Goal: Task Accomplishment & Management: Complete application form

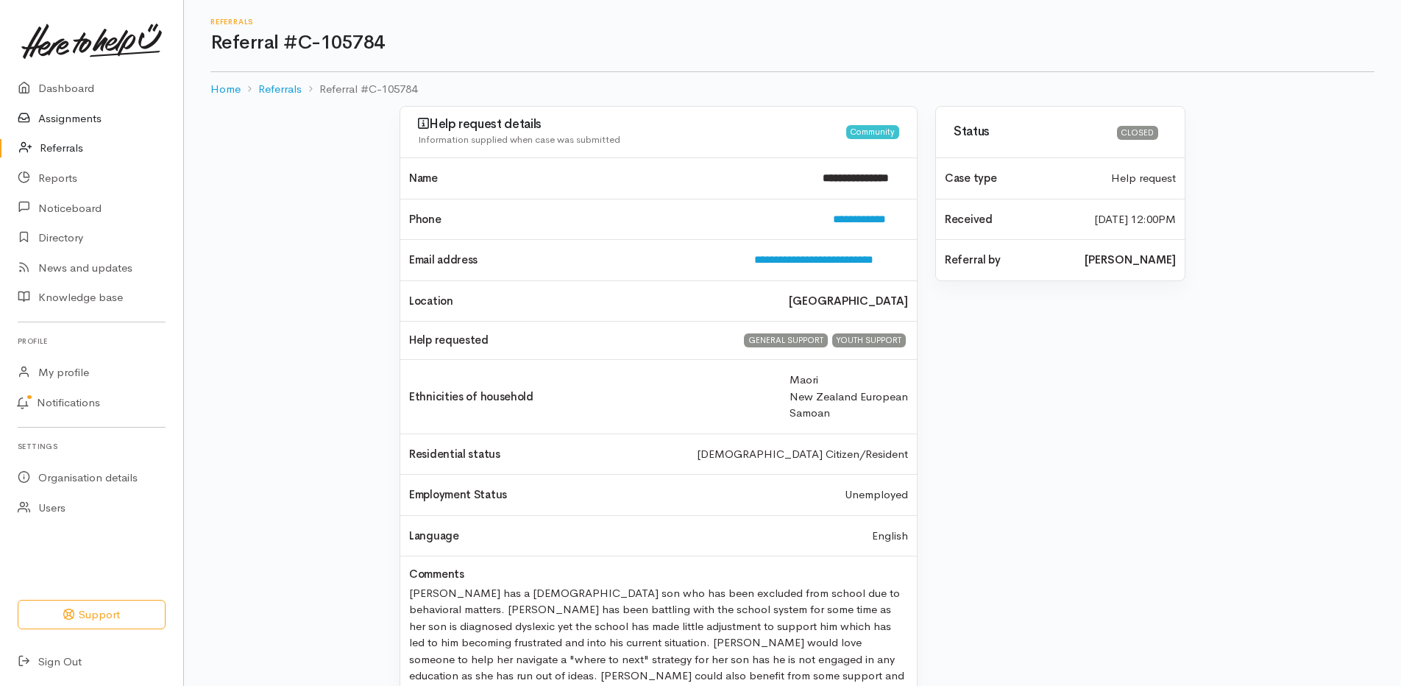
click at [74, 121] on link "Assignments" at bounding box center [91, 119] width 183 height 30
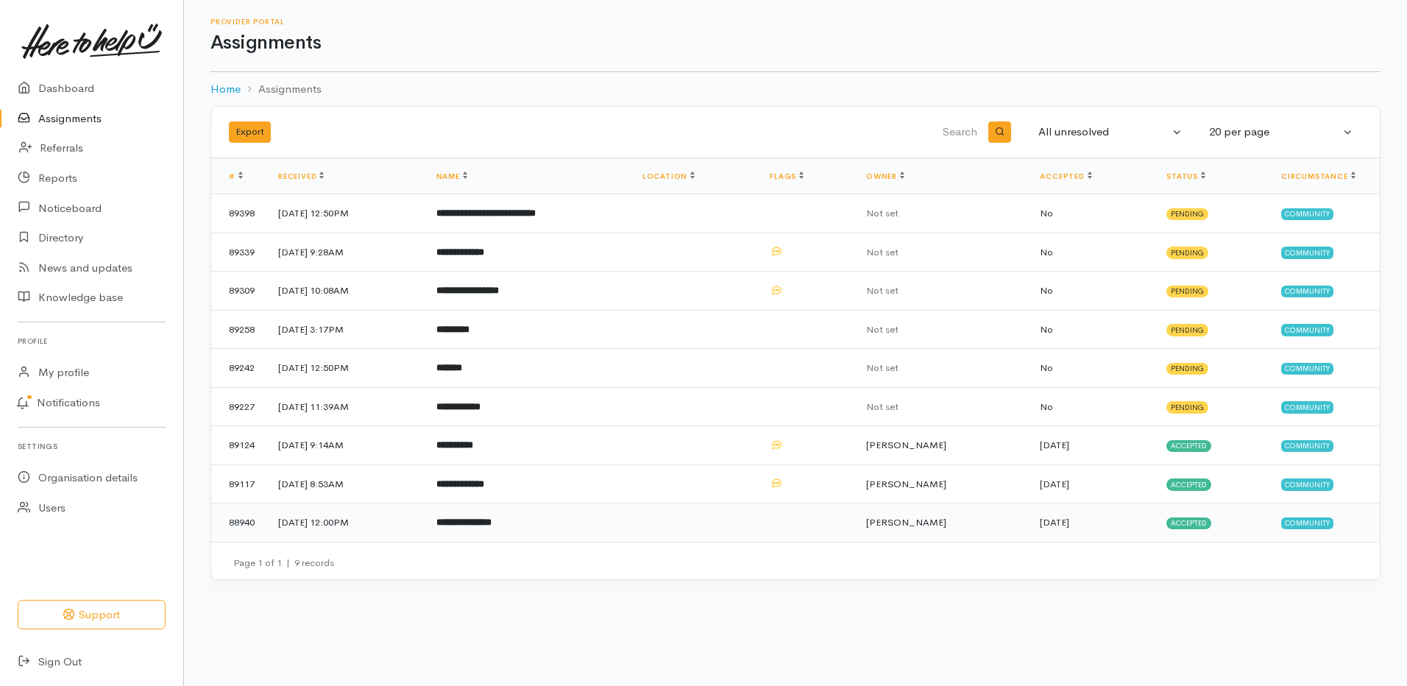
click at [492, 518] on b "**********" at bounding box center [463, 522] width 55 height 10
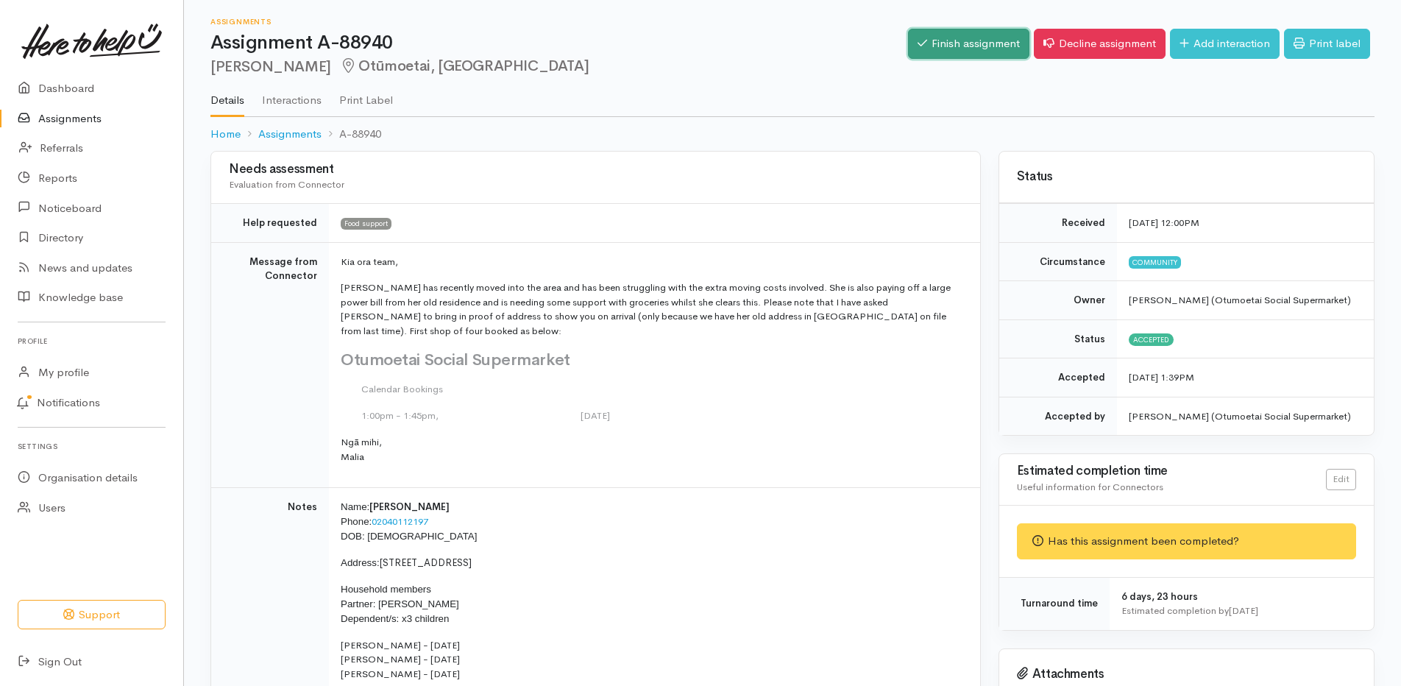
click at [941, 51] on link "Finish assignment" at bounding box center [968, 44] width 121 height 30
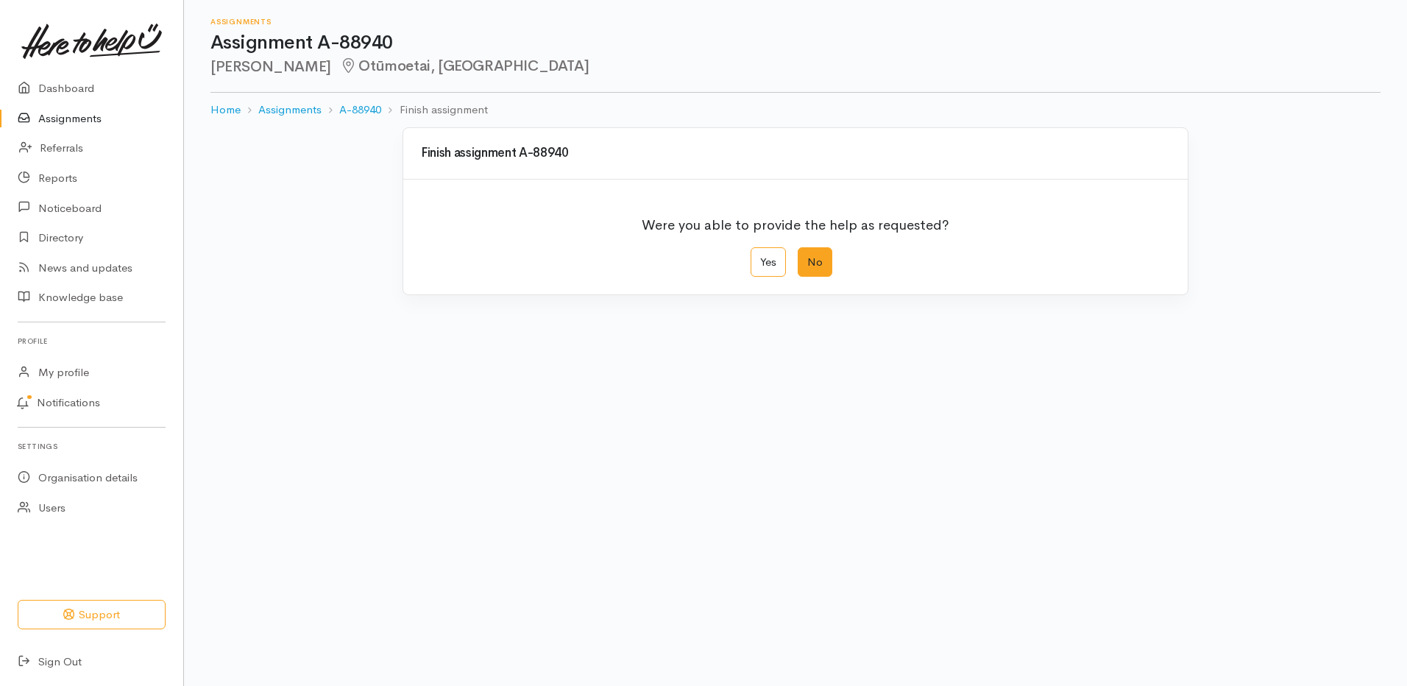
click at [821, 264] on label "No" at bounding box center [815, 262] width 35 height 30
click at [807, 257] on input "No" at bounding box center [803, 252] width 10 height 10
radio input "true"
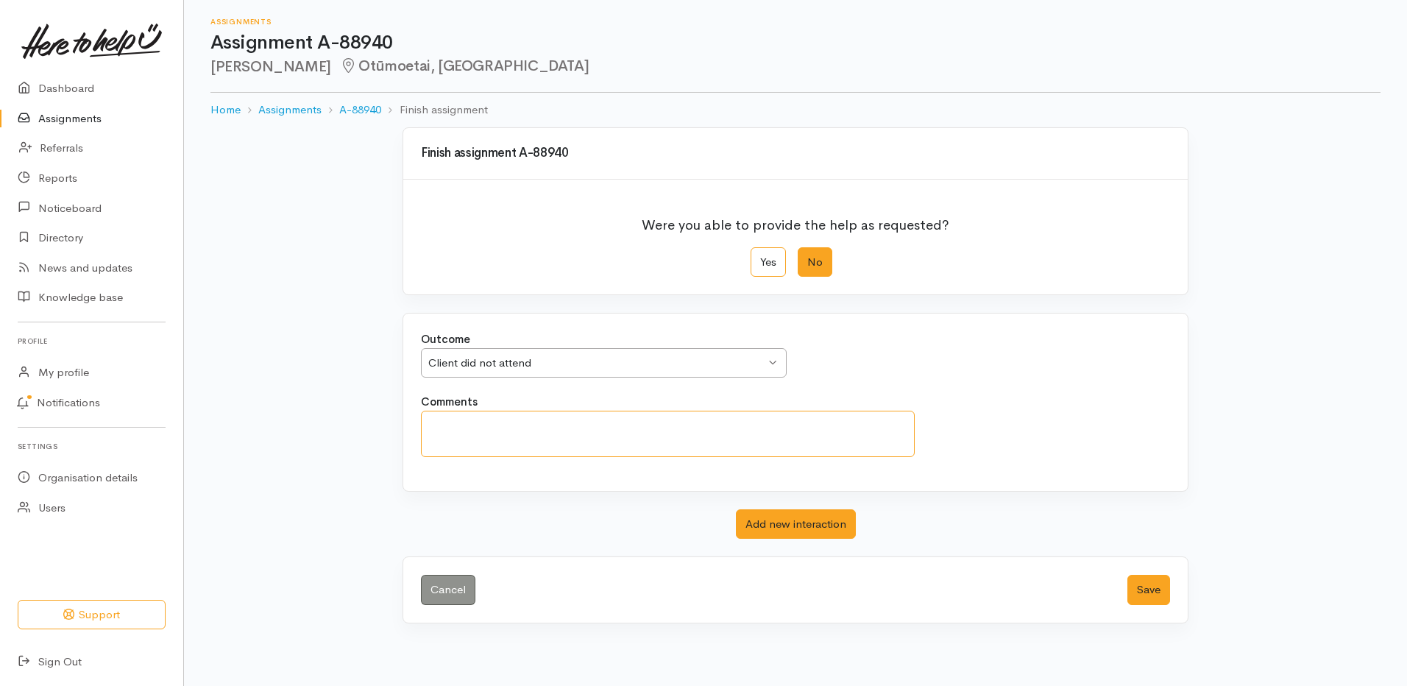
drag, startPoint x: 584, startPoint y: 439, endPoint x: 592, endPoint y: 438, distance: 7.4
click at [588, 438] on textarea "Comments" at bounding box center [668, 434] width 494 height 46
type textarea "D"
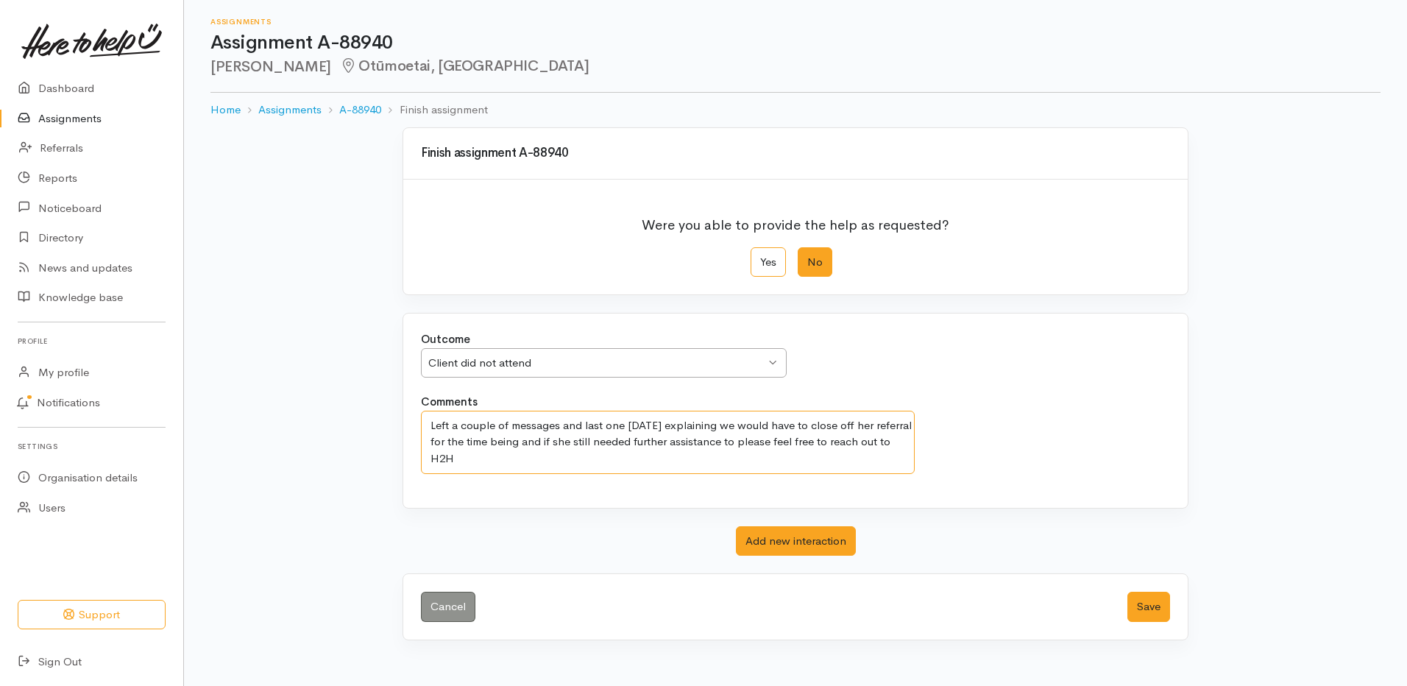
click at [431, 425] on textarea "Left a couple of messages and last one today explaining we would have to close …" at bounding box center [668, 442] width 494 height 63
click at [771, 426] on textarea "Lots of follow up ph calls and I left a couple of messages and last one today e…" at bounding box center [668, 442] width 494 height 63
drag, startPoint x: 834, startPoint y: 425, endPoint x: 966, endPoint y: 472, distance: 140.6
click at [838, 422] on textarea "Lots of follow up ph calls and I left a couple of messages and last message tod…" at bounding box center [668, 442] width 494 height 63
click at [709, 446] on textarea "Lots of follow up ph calls and I left a couple of messages and last message tod…" at bounding box center [668, 442] width 494 height 63
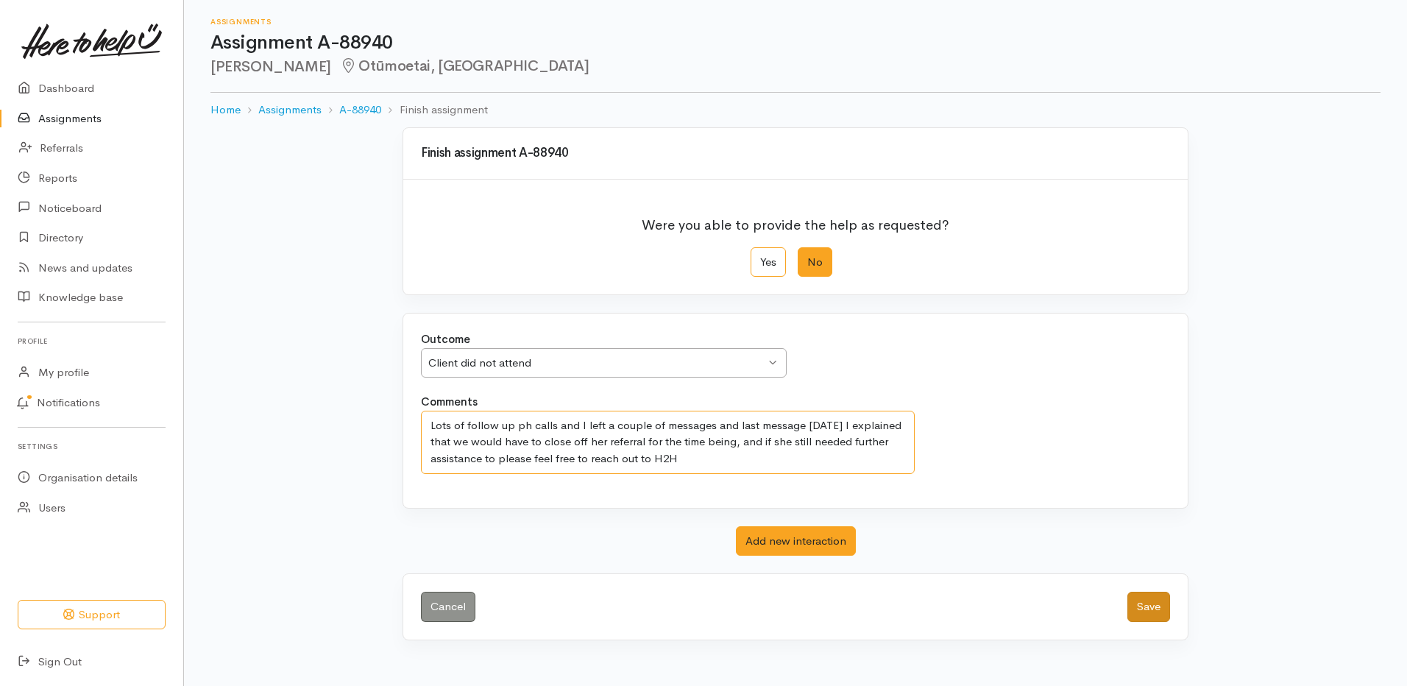
type textarea "Lots of follow up ph calls and I left a couple of messages and last message tod…"
click at [1141, 603] on button "Save" at bounding box center [1148, 607] width 43 height 30
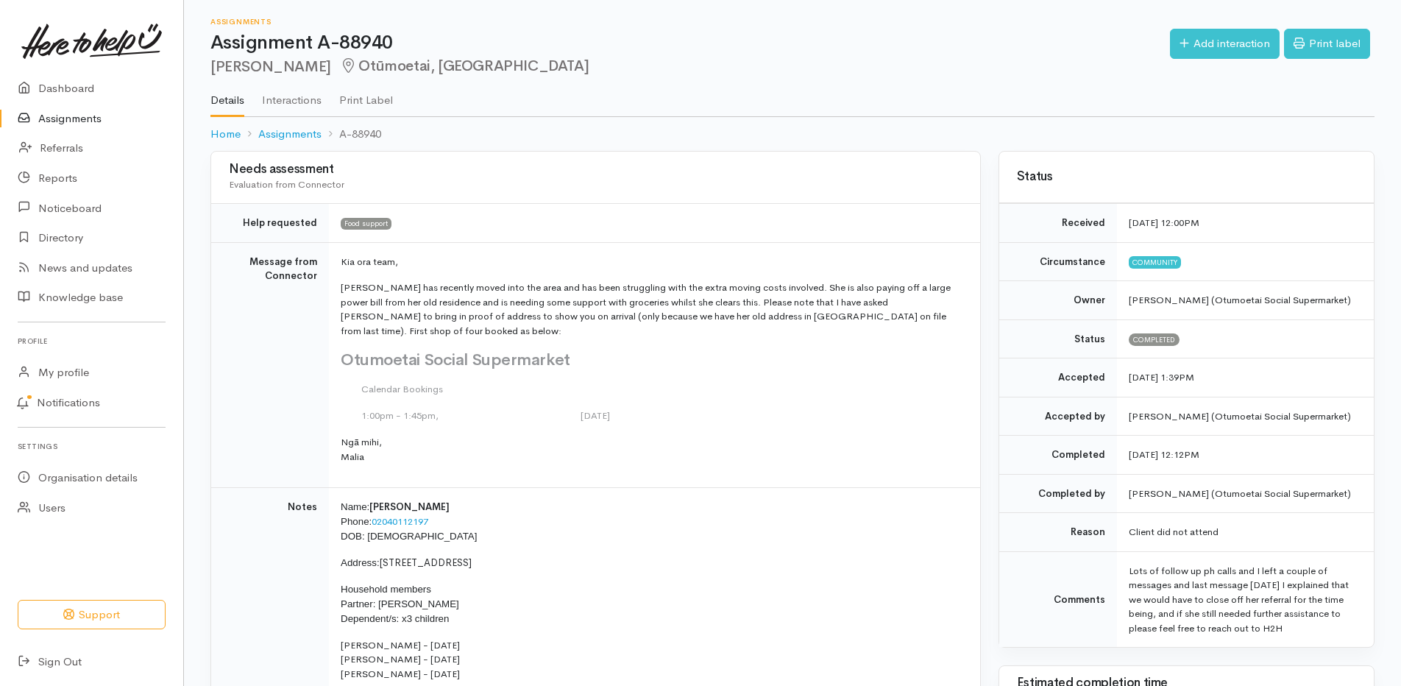
click at [68, 121] on link "Assignments" at bounding box center [91, 119] width 183 height 30
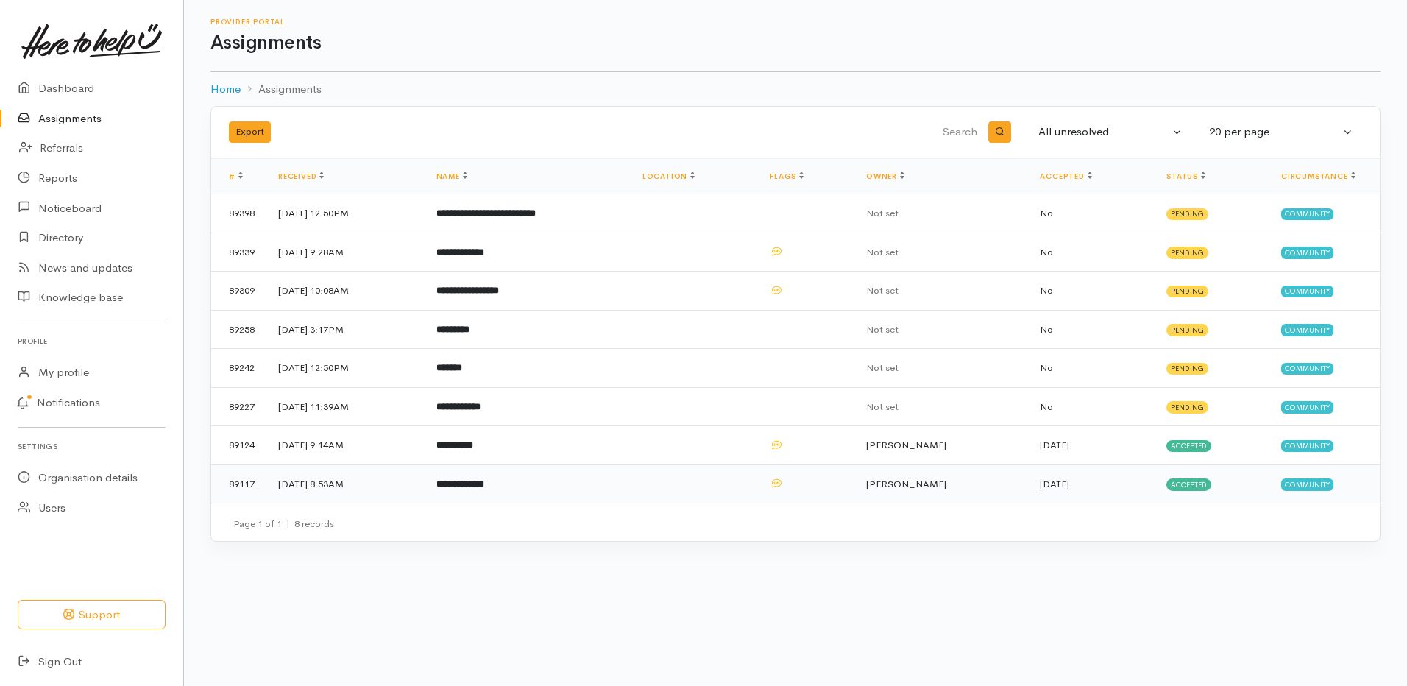
click at [484, 483] on b "**********" at bounding box center [460, 484] width 48 height 10
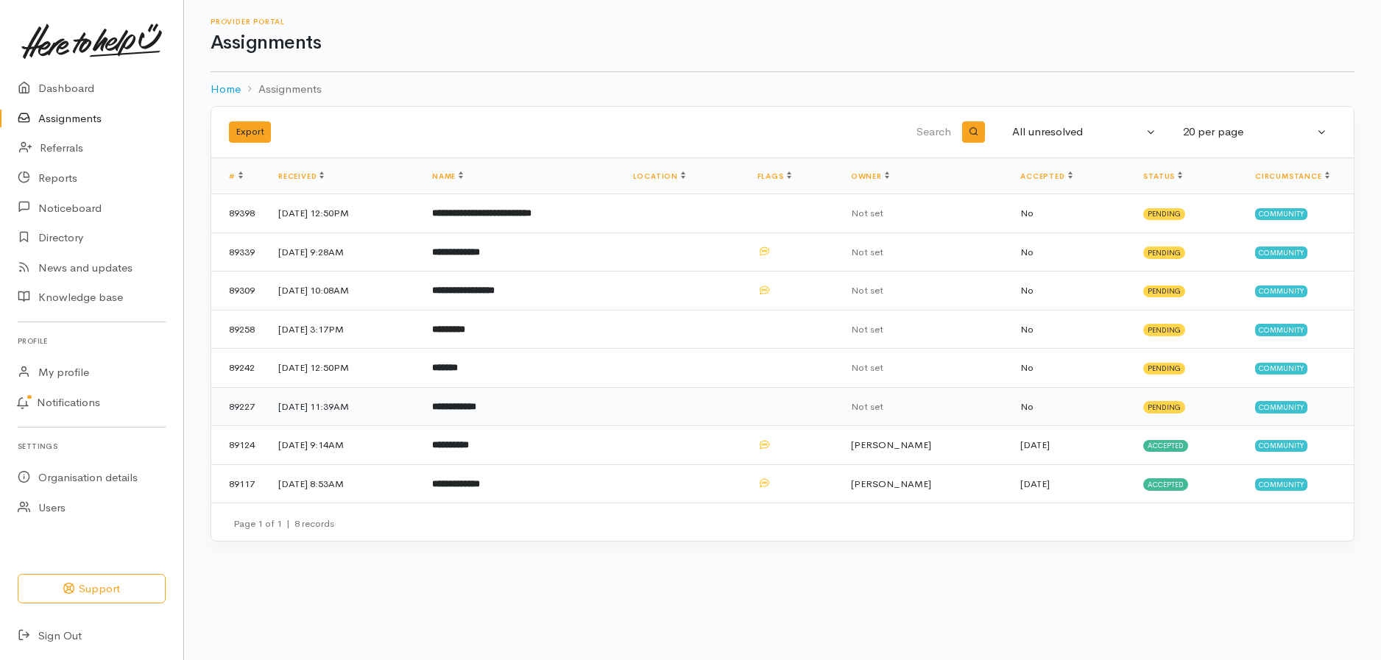
click at [476, 409] on b "**********" at bounding box center [454, 407] width 44 height 10
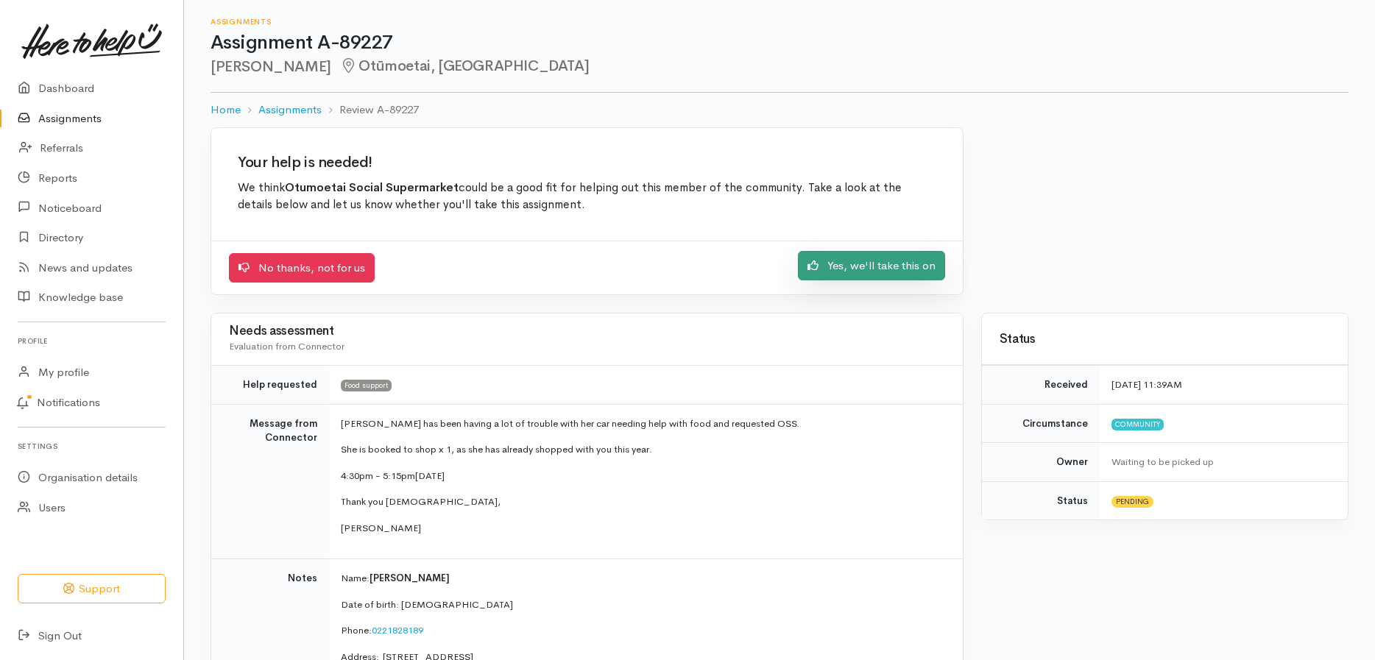
click at [846, 268] on link "Yes, we'll take this on" at bounding box center [871, 266] width 147 height 30
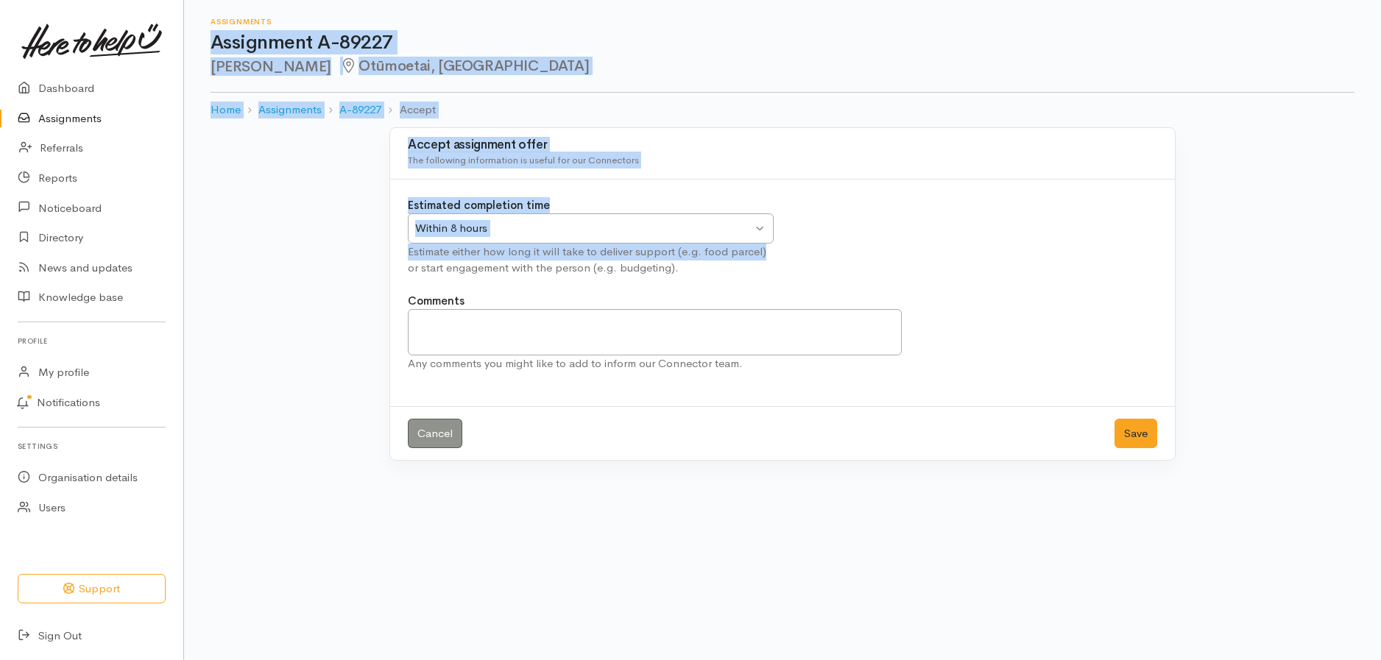
drag, startPoint x: 864, startPoint y: 23, endPoint x: 1704, endPoint y: 237, distance: 867.3
click at [1380, 237] on html "Support Your 'Here to help u' liaison Your contact within the 'Here to help u' …" at bounding box center [690, 330] width 1381 height 660
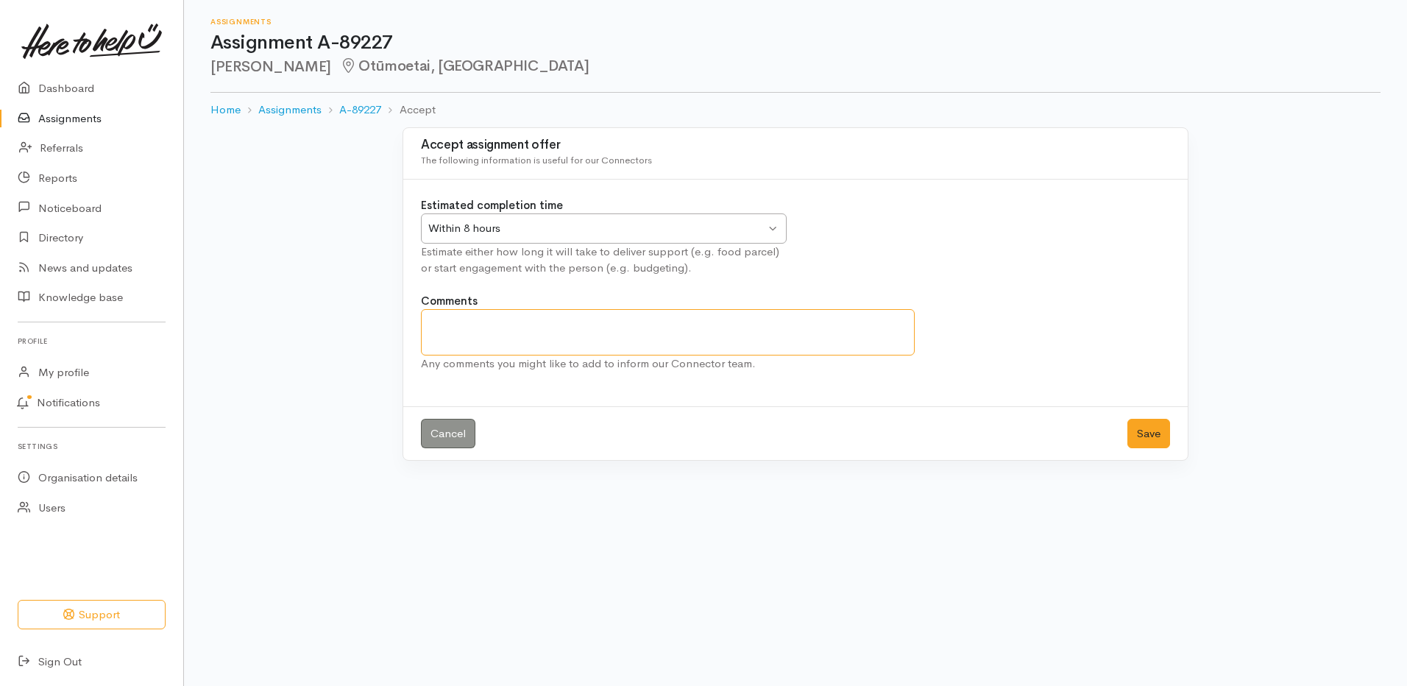
click at [617, 322] on textarea "Comments" at bounding box center [668, 332] width 494 height 46
click at [1144, 428] on button "Save" at bounding box center [1148, 434] width 43 height 30
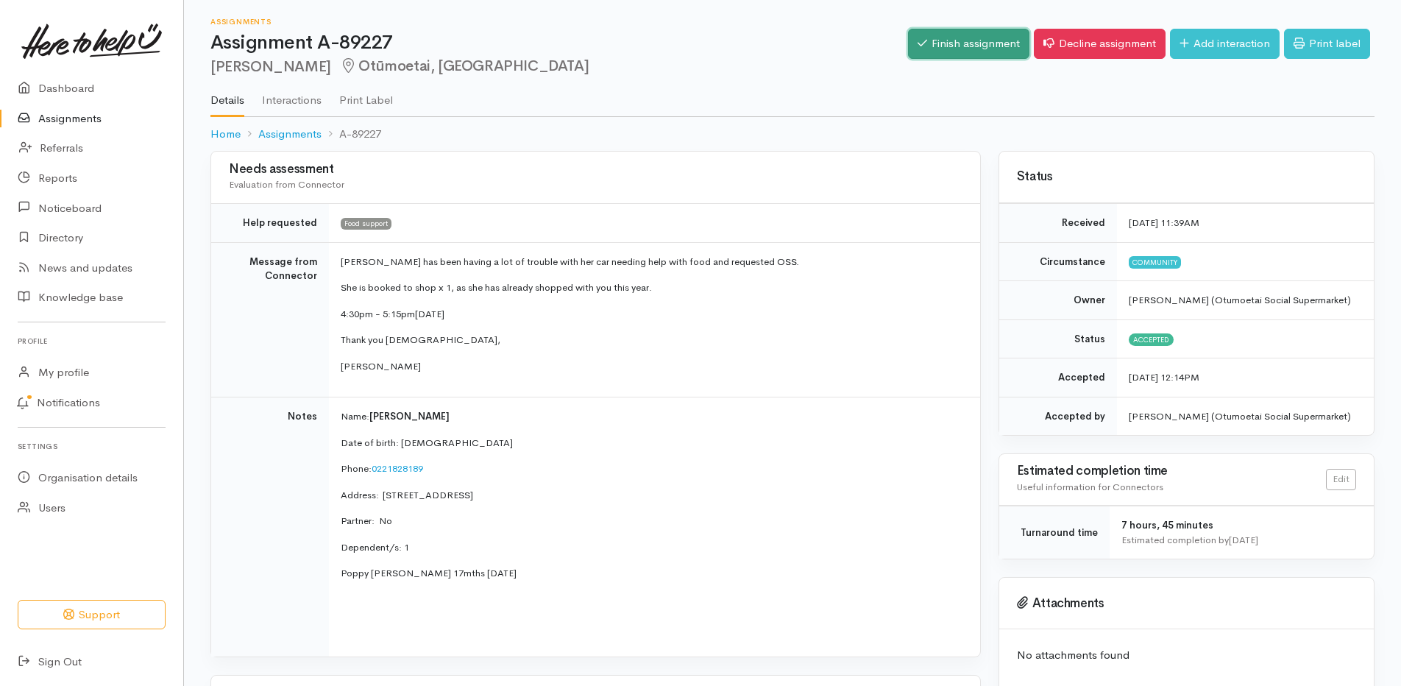
click at [946, 34] on link "Finish assignment" at bounding box center [968, 44] width 121 height 30
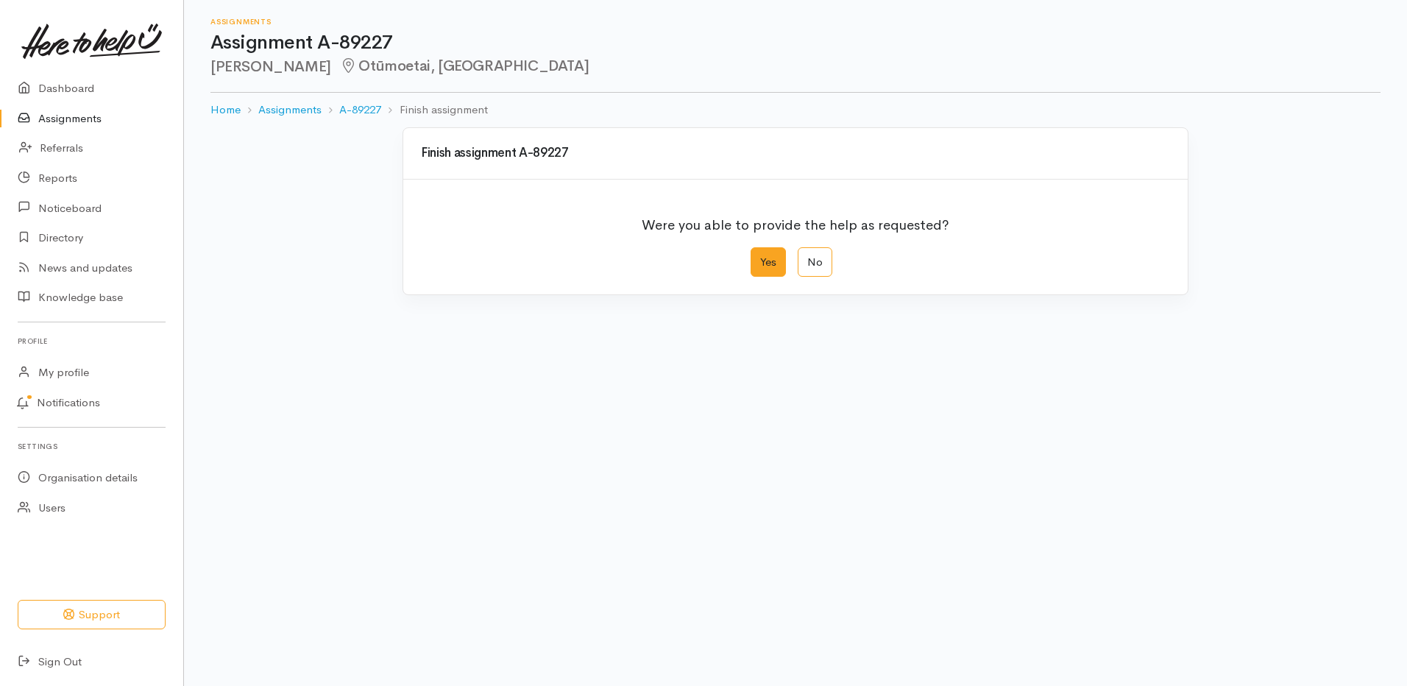
drag, startPoint x: 776, startPoint y: 262, endPoint x: 731, endPoint y: 300, distance: 58.5
click at [775, 262] on label "Yes" at bounding box center [768, 262] width 35 height 30
click at [760, 257] on input "Yes" at bounding box center [756, 252] width 10 height 10
radio input "true"
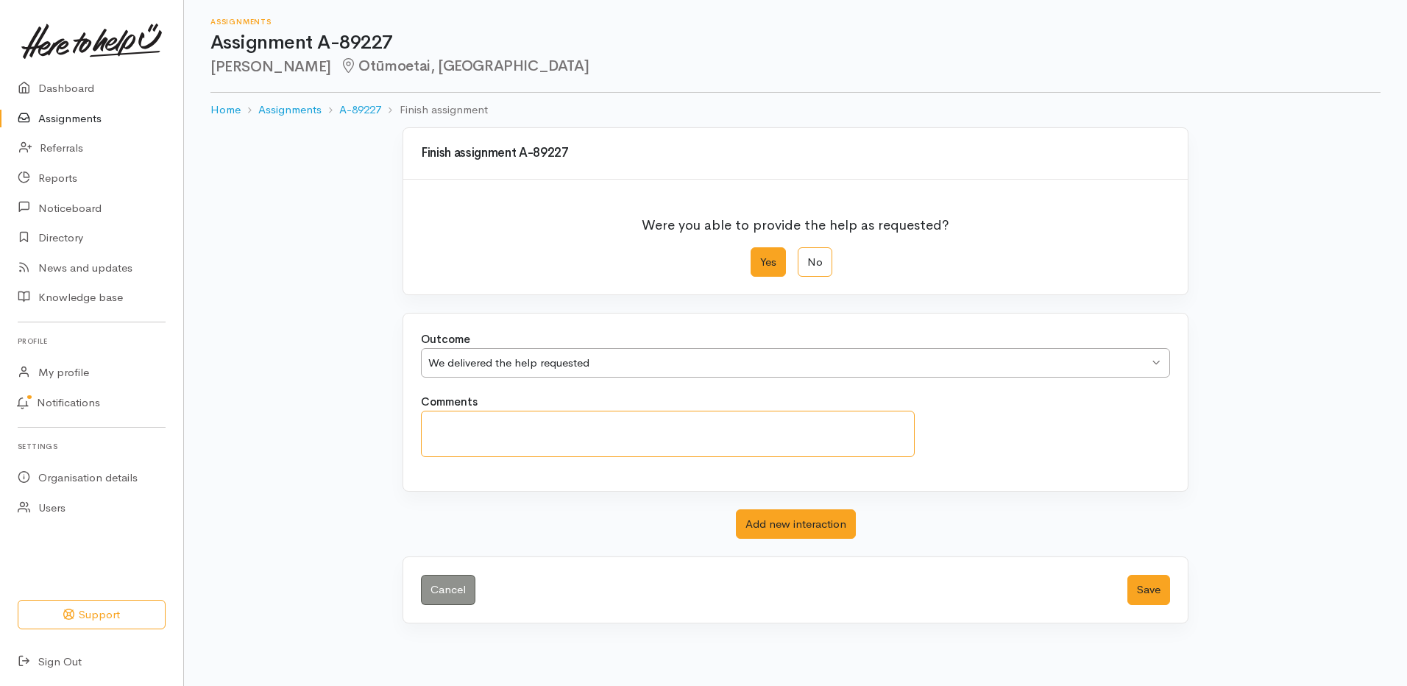
click at [530, 429] on textarea "Comments" at bounding box center [668, 434] width 494 height 46
drag, startPoint x: 500, startPoint y: 433, endPoint x: 397, endPoint y: 443, distance: 103.5
click at [397, 443] on div "Finish assignment A-89227 Were you able to provide the help as requested? Yes N…" at bounding box center [795, 375] width 839 height 496
type textarea "attended"
click at [1153, 589] on button "Save" at bounding box center [1148, 590] width 43 height 30
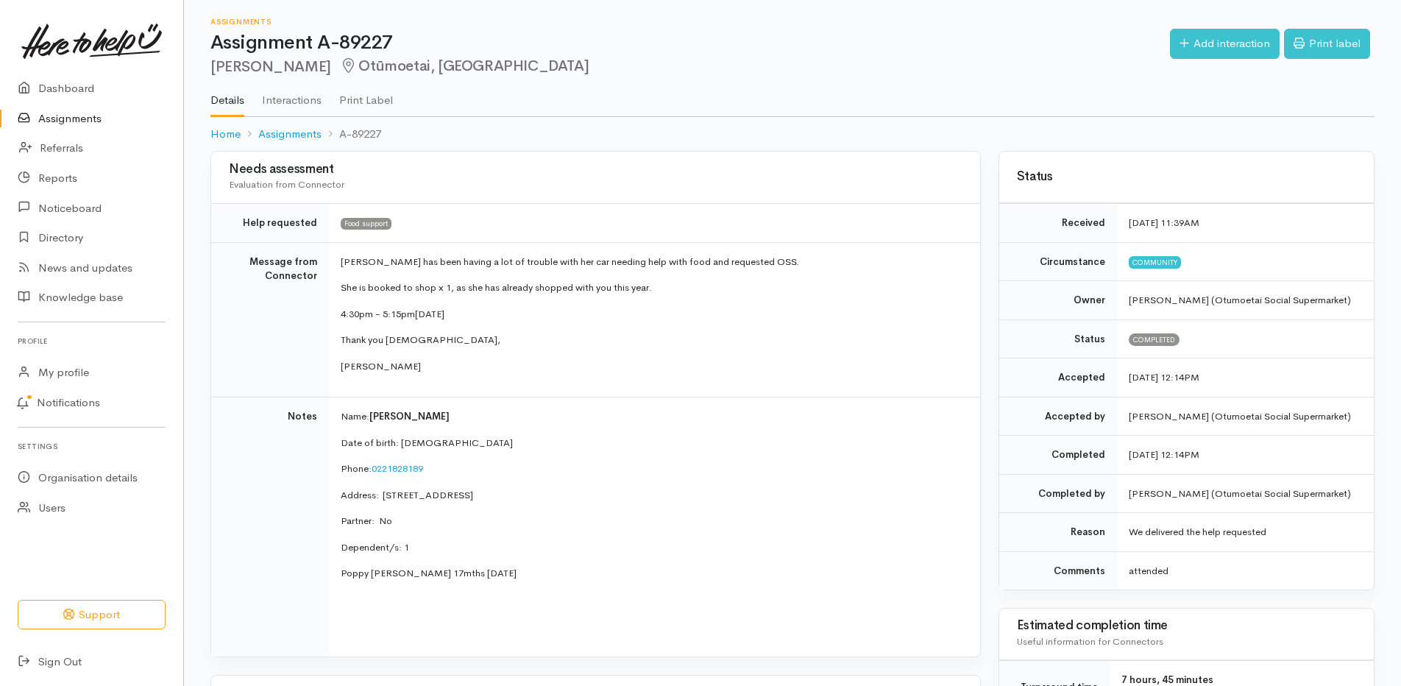
click at [61, 117] on link "Assignments" at bounding box center [91, 119] width 183 height 30
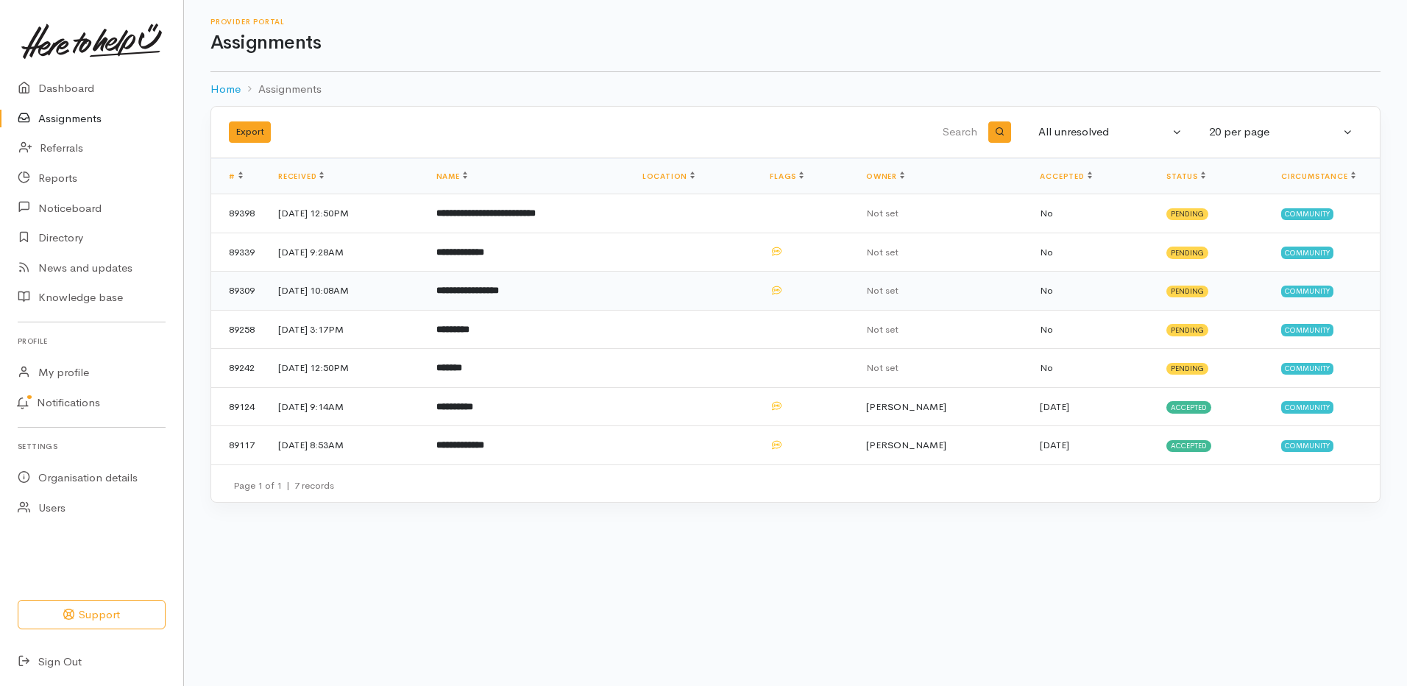
click at [499, 291] on b "**********" at bounding box center [467, 291] width 63 height 10
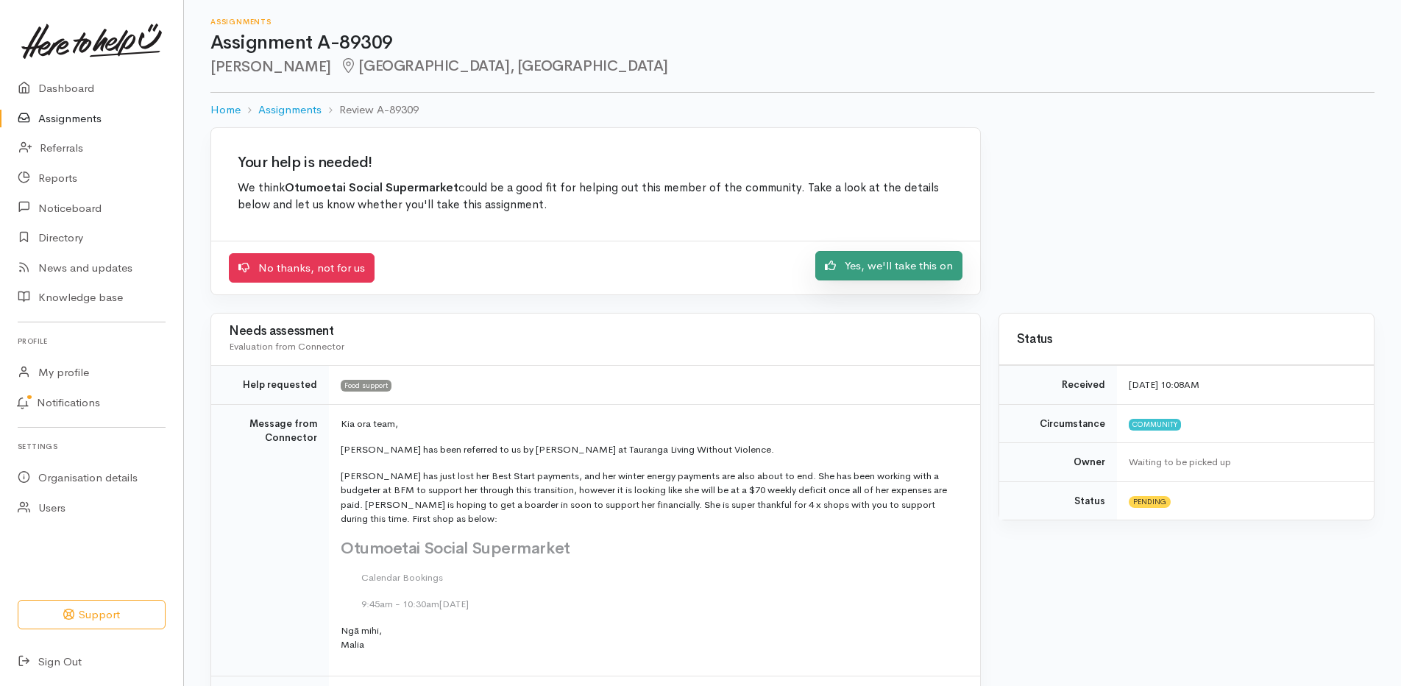
click at [901, 261] on link "Yes, we'll take this on" at bounding box center [888, 266] width 147 height 30
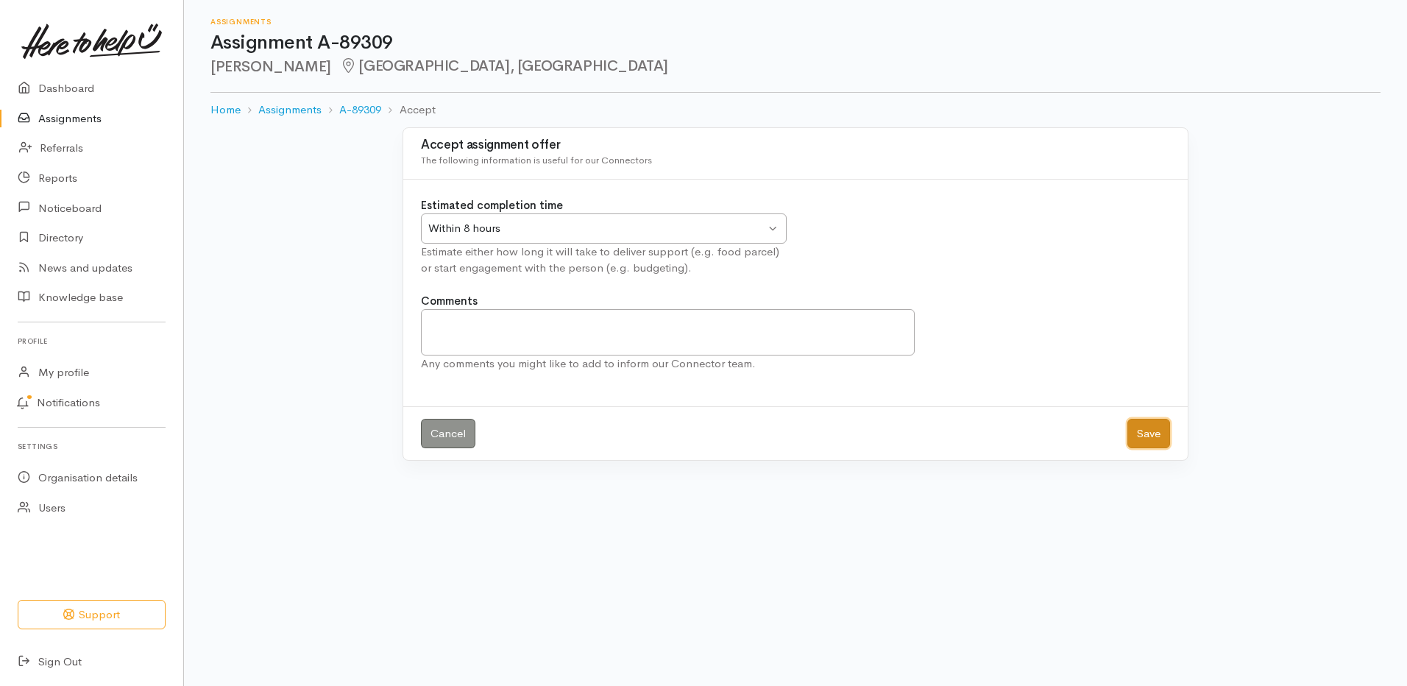
drag, startPoint x: 1138, startPoint y: 433, endPoint x: 62, endPoint y: 59, distance: 1139.3
click at [1126, 425] on div "Cancel Save" at bounding box center [795, 433] width 785 height 54
click at [456, 441] on link "Cancel" at bounding box center [448, 434] width 54 height 30
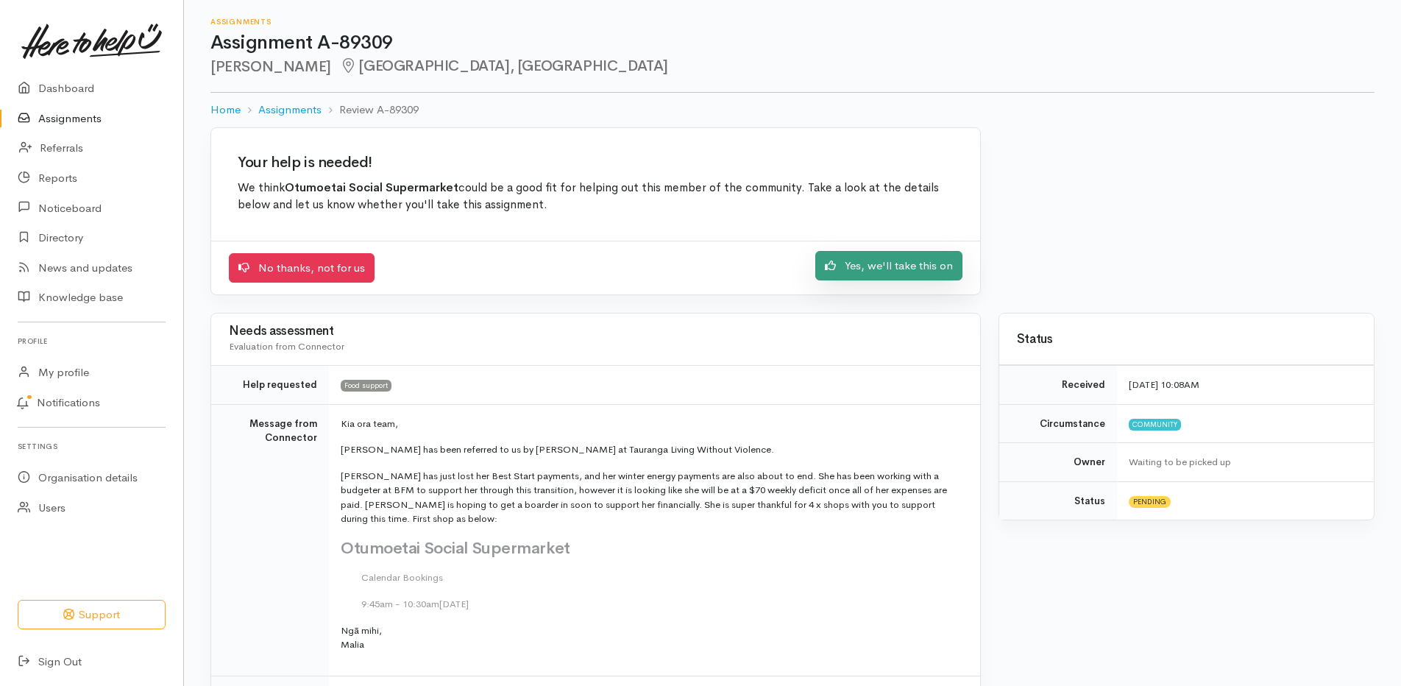
click at [874, 268] on link "Yes, we'll take this on" at bounding box center [888, 266] width 147 height 30
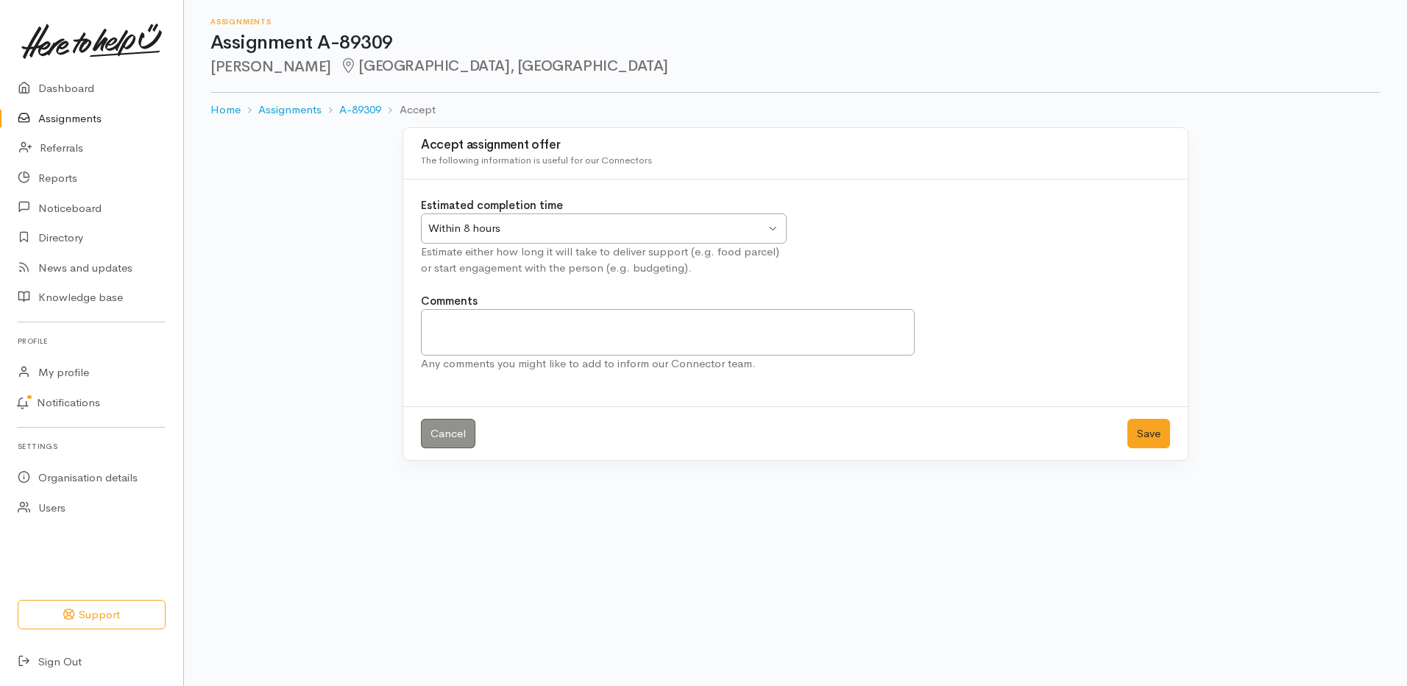
click at [656, 221] on div "Within 8 hours" at bounding box center [596, 228] width 337 height 17
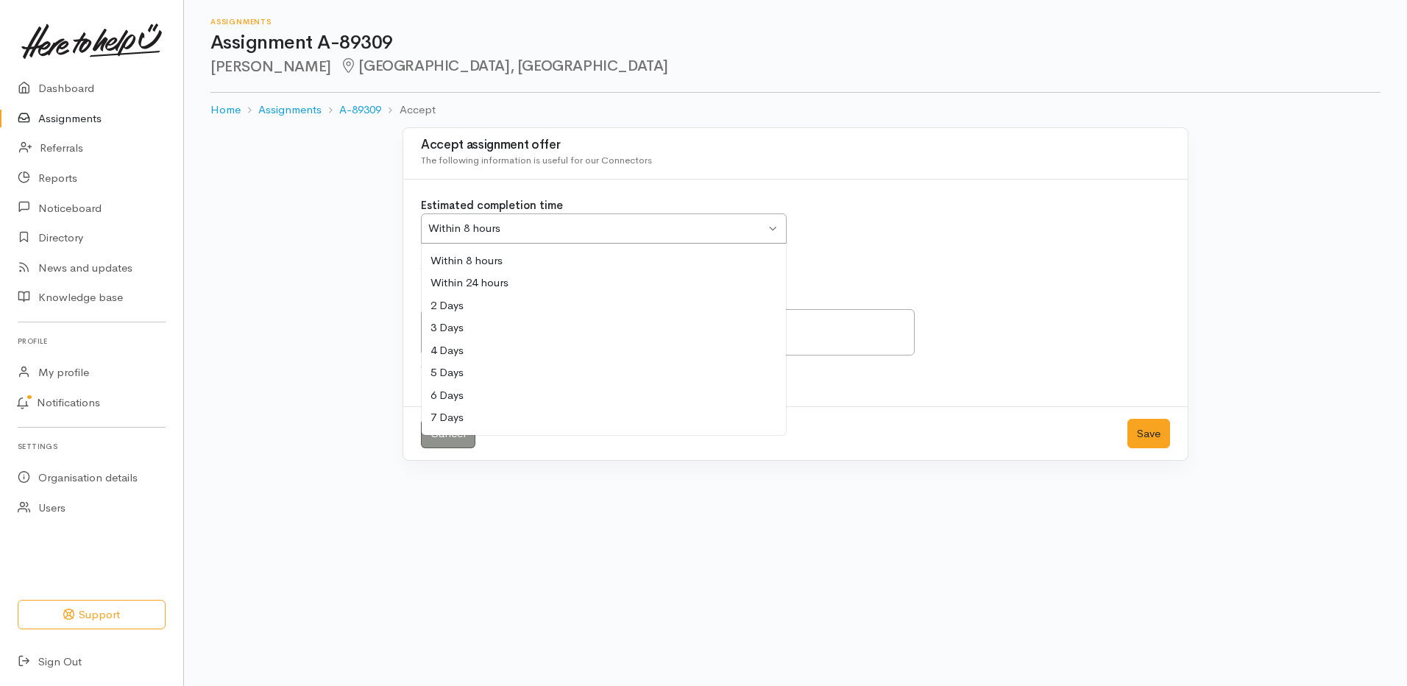
drag, startPoint x: 443, startPoint y: 419, endPoint x: 531, endPoint y: 409, distance: 88.8
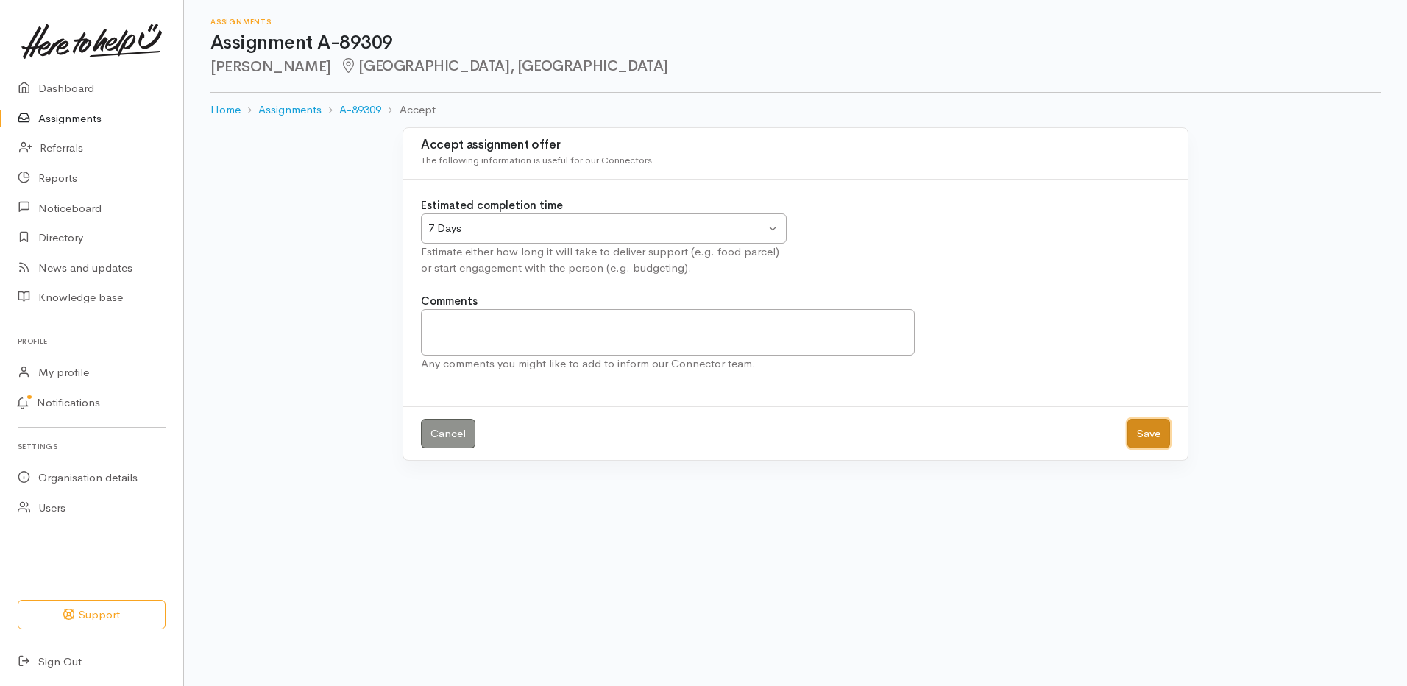
click at [1166, 429] on button "Save" at bounding box center [1148, 434] width 43 height 30
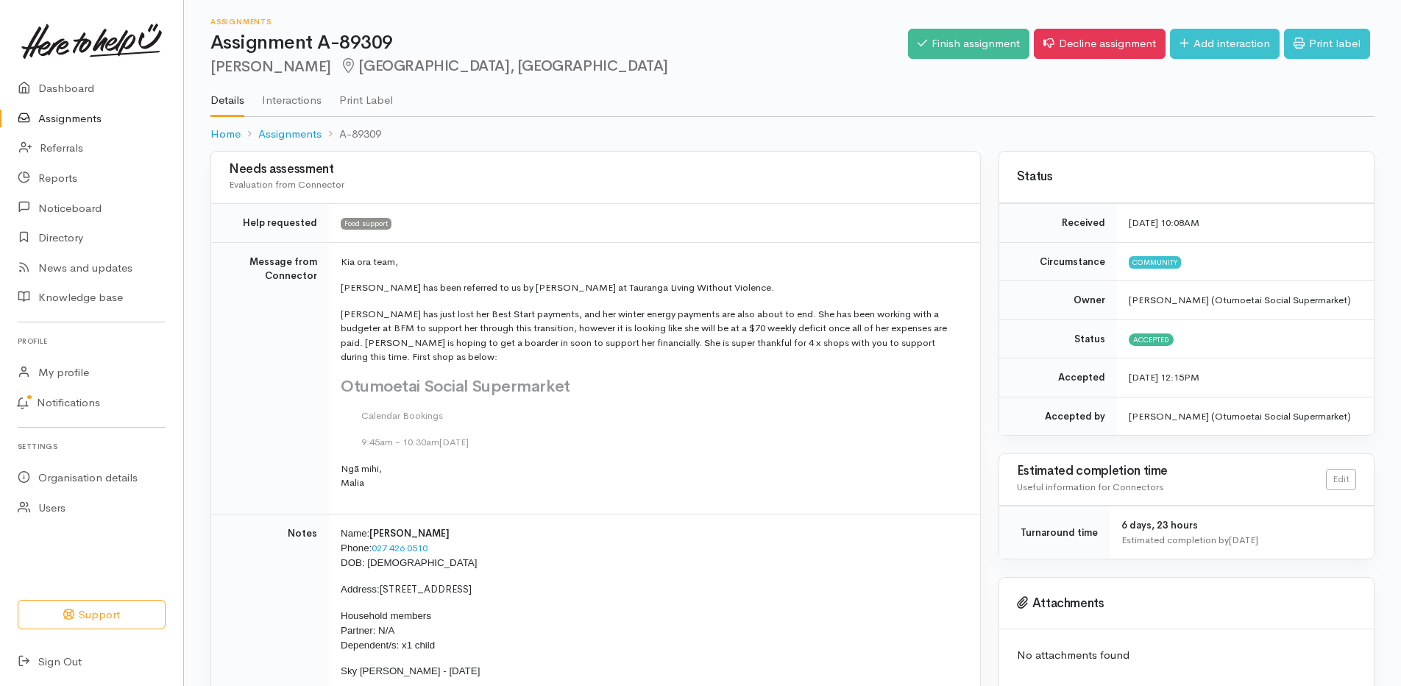
click at [89, 116] on link "Assignments" at bounding box center [91, 119] width 183 height 30
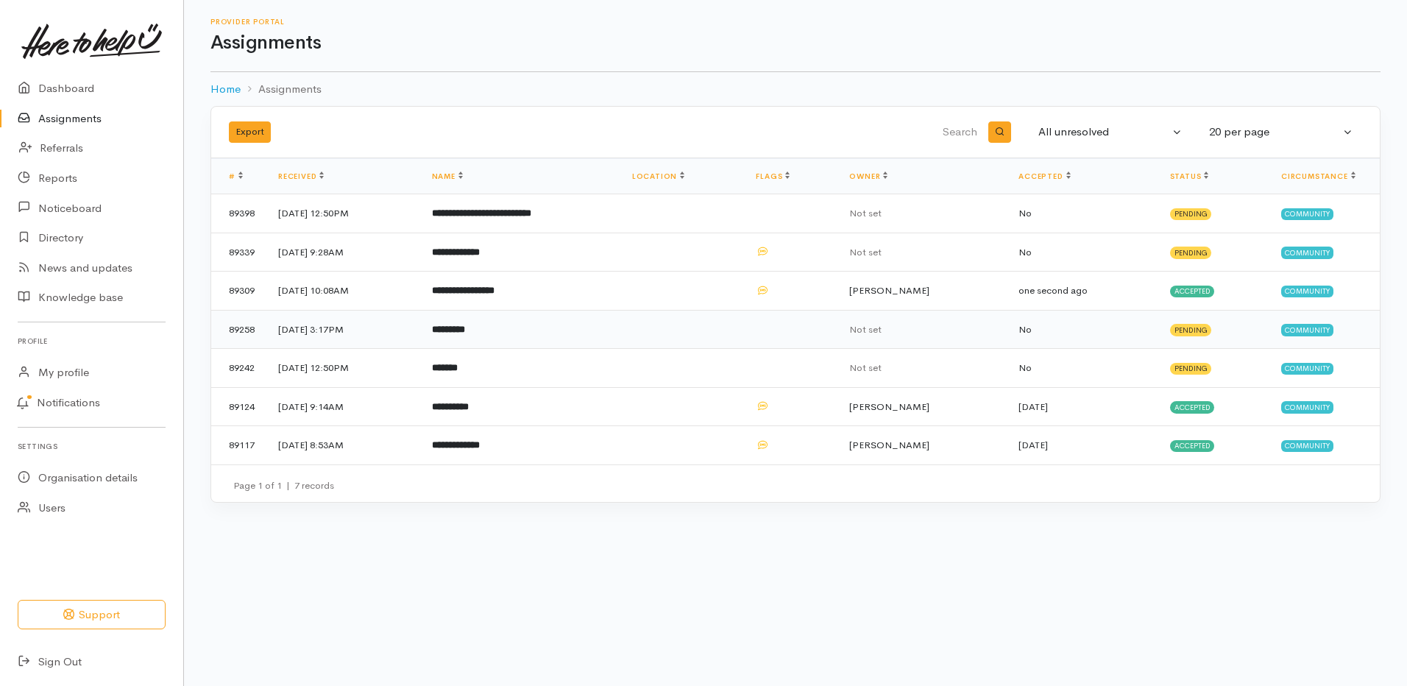
click at [465, 325] on b "*********" at bounding box center [448, 330] width 33 height 10
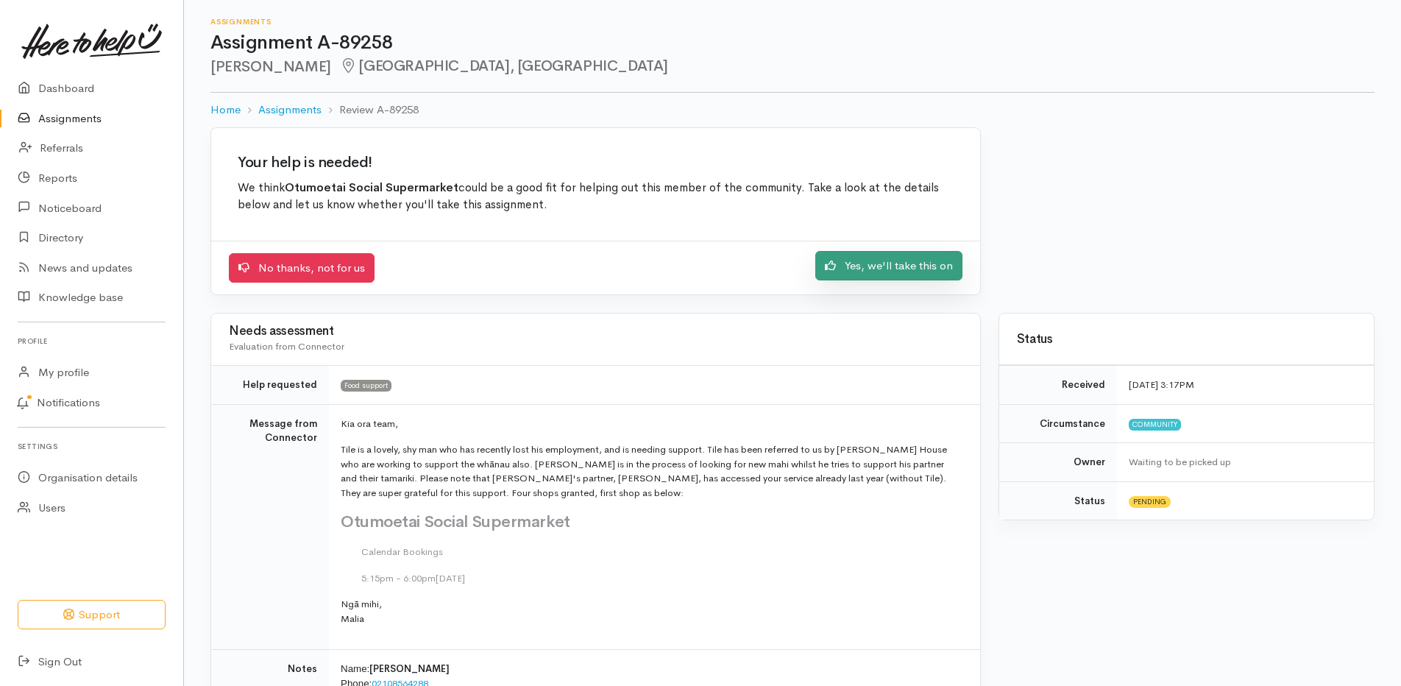
click at [870, 261] on link "Yes, we'll take this on" at bounding box center [888, 266] width 147 height 30
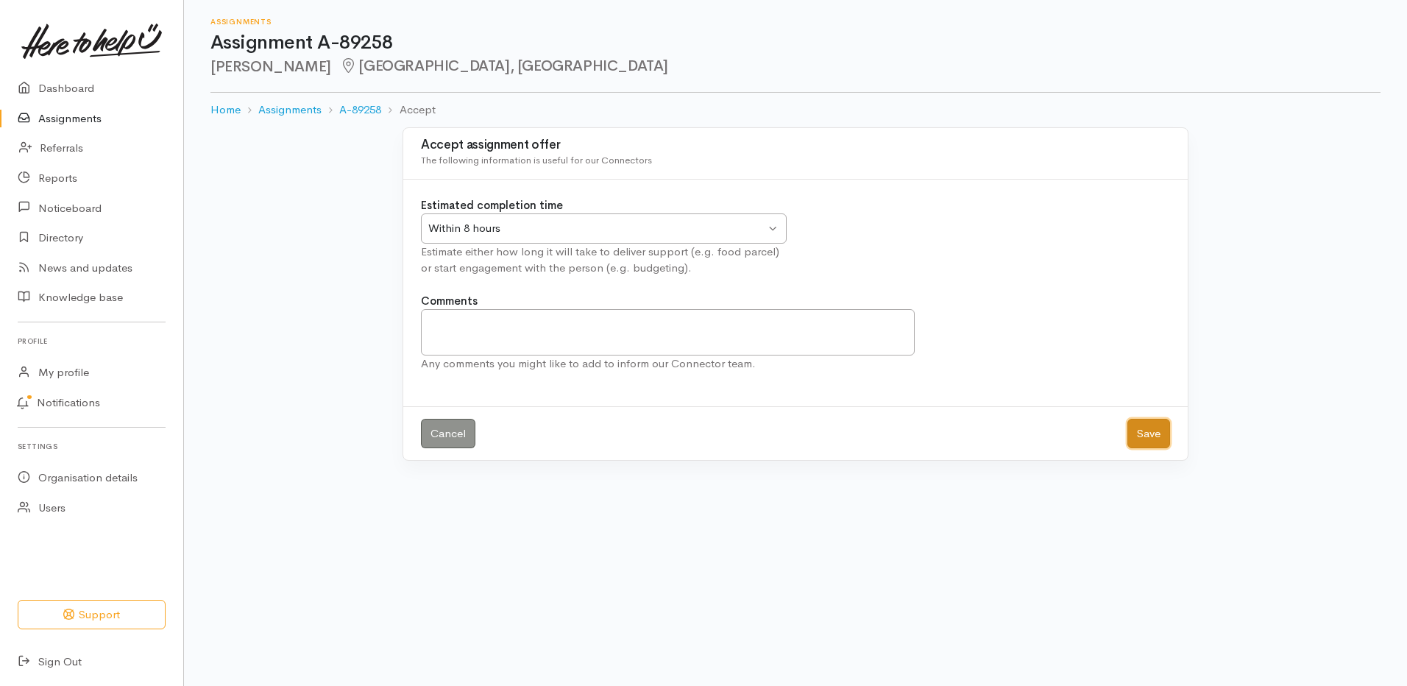
drag, startPoint x: 1150, startPoint y: 438, endPoint x: 1119, endPoint y: 414, distance: 39.9
click at [1148, 435] on button "Save" at bounding box center [1148, 434] width 43 height 30
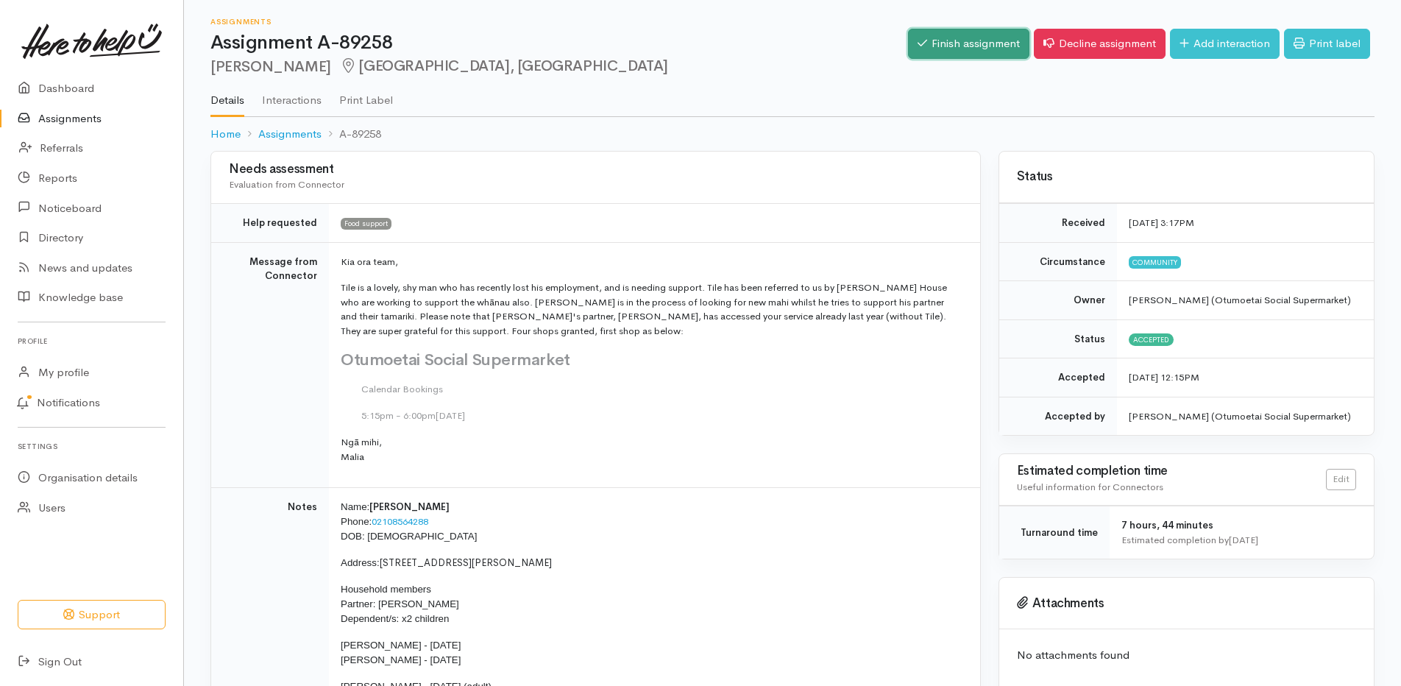
click at [936, 43] on link "Finish assignment" at bounding box center [968, 44] width 121 height 30
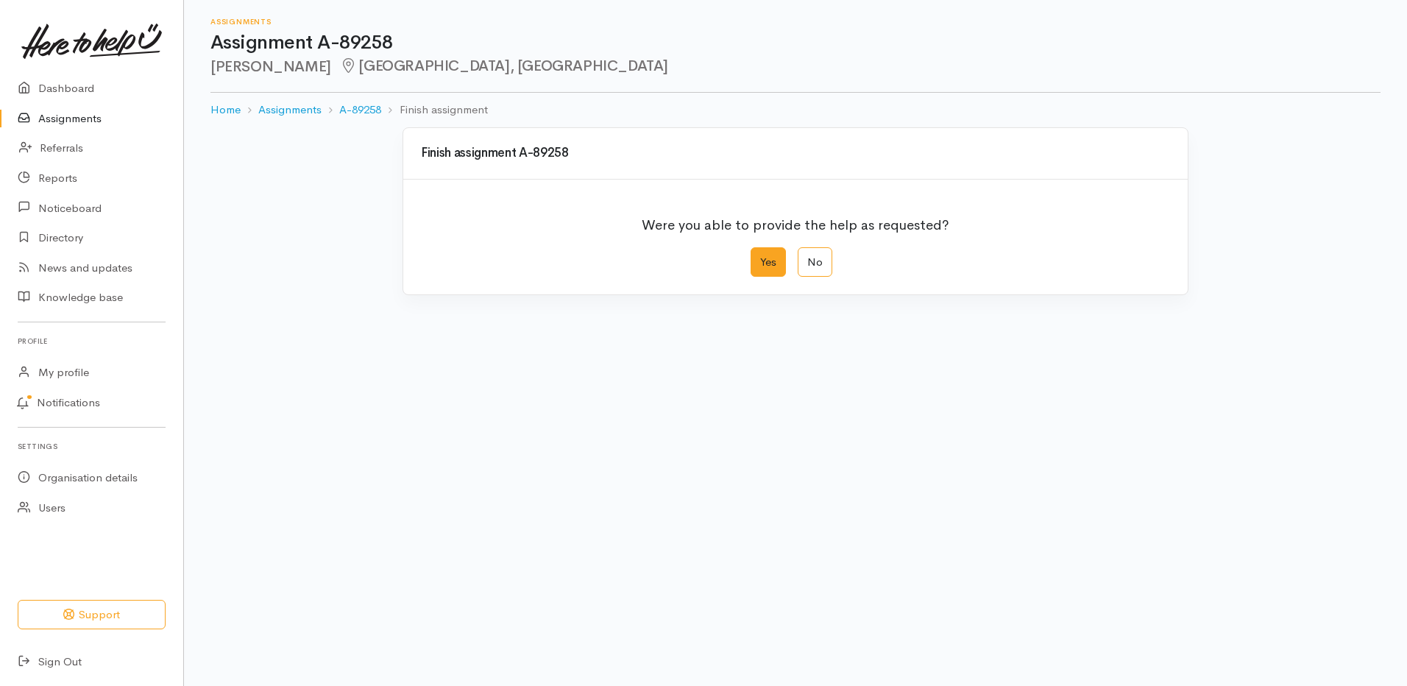
drag, startPoint x: 775, startPoint y: 261, endPoint x: 763, endPoint y: 261, distance: 11.8
click at [774, 261] on label "Yes" at bounding box center [768, 262] width 35 height 30
click at [760, 257] on input "Yes" at bounding box center [756, 252] width 10 height 10
radio input "true"
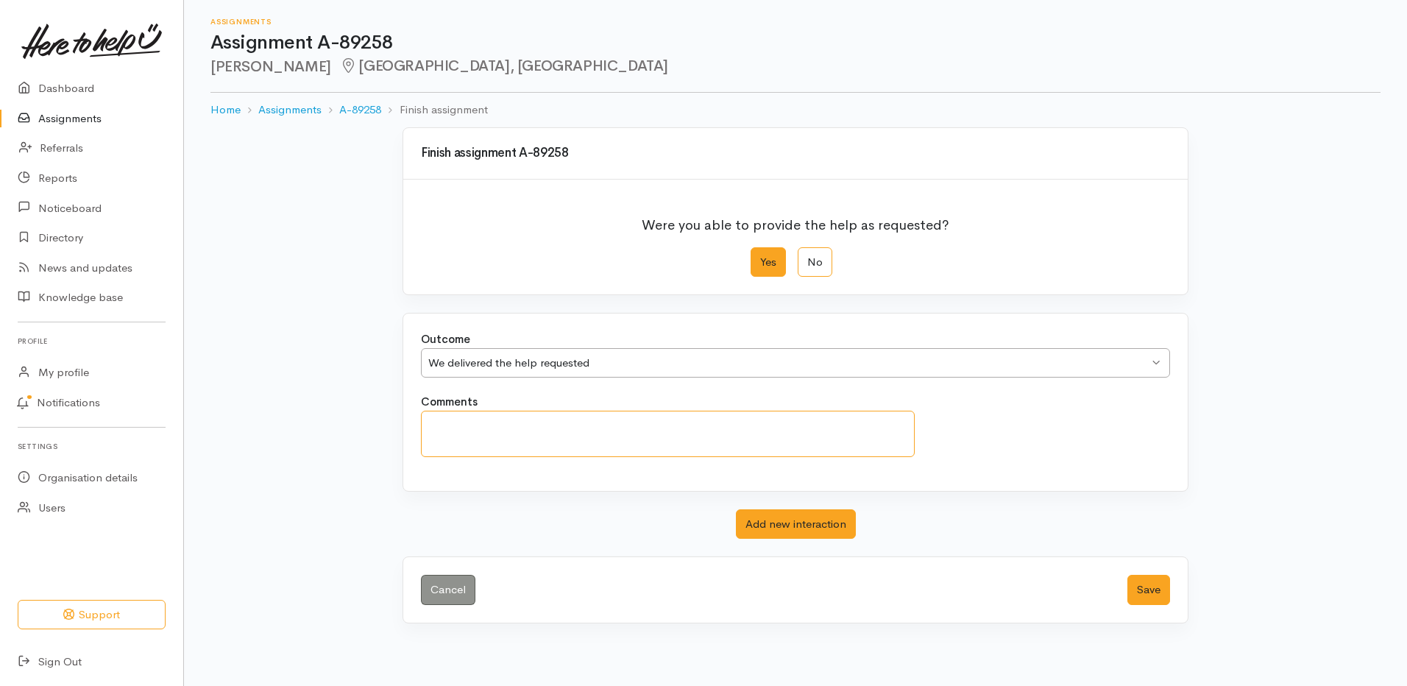
click at [498, 411] on textarea "Comments" at bounding box center [668, 434] width 494 height 46
drag, startPoint x: 475, startPoint y: 417, endPoint x: 385, endPoint y: 417, distance: 90.5
click at [385, 417] on div "Finish assignment A-89258 Were you able to provide the help as requested? Yes N…" at bounding box center [795, 375] width 839 height 496
type textarea "attended"
click at [1144, 592] on button "Save" at bounding box center [1148, 590] width 43 height 30
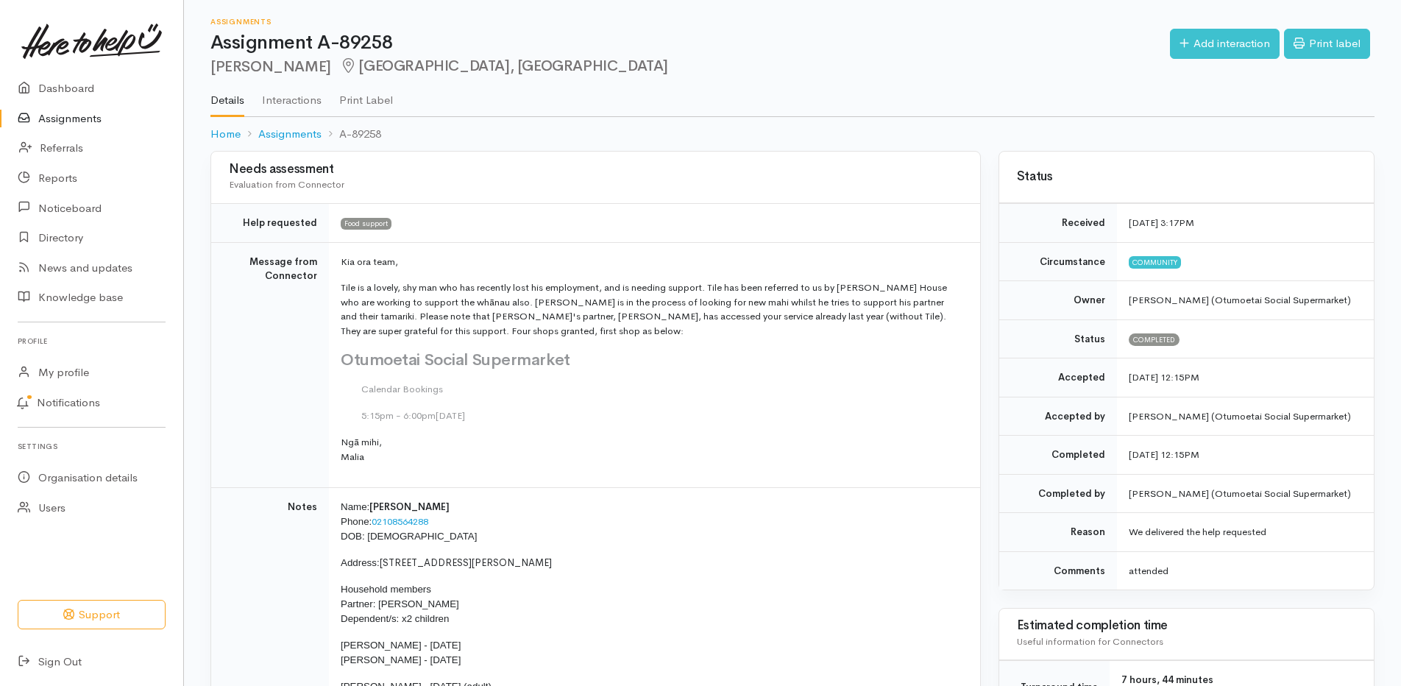
click at [82, 114] on link "Assignments" at bounding box center [91, 119] width 183 height 30
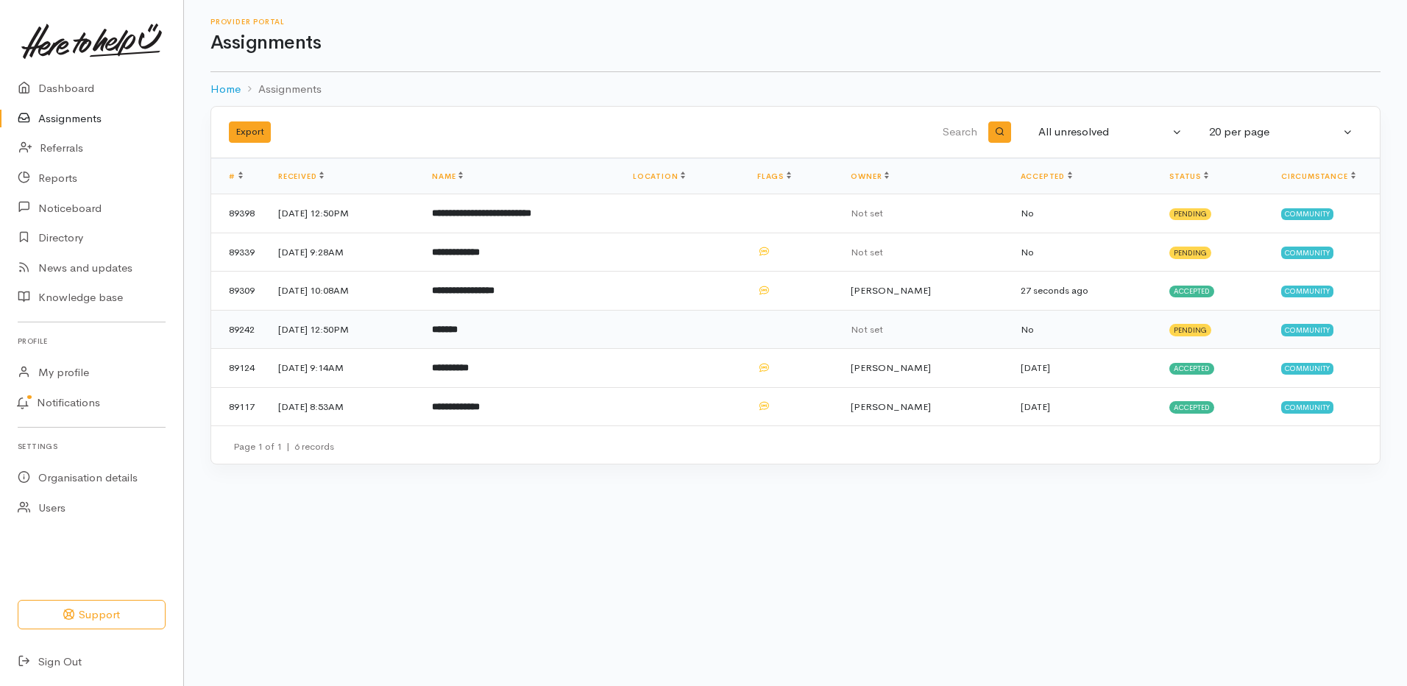
click at [458, 329] on b "*******" at bounding box center [445, 330] width 26 height 10
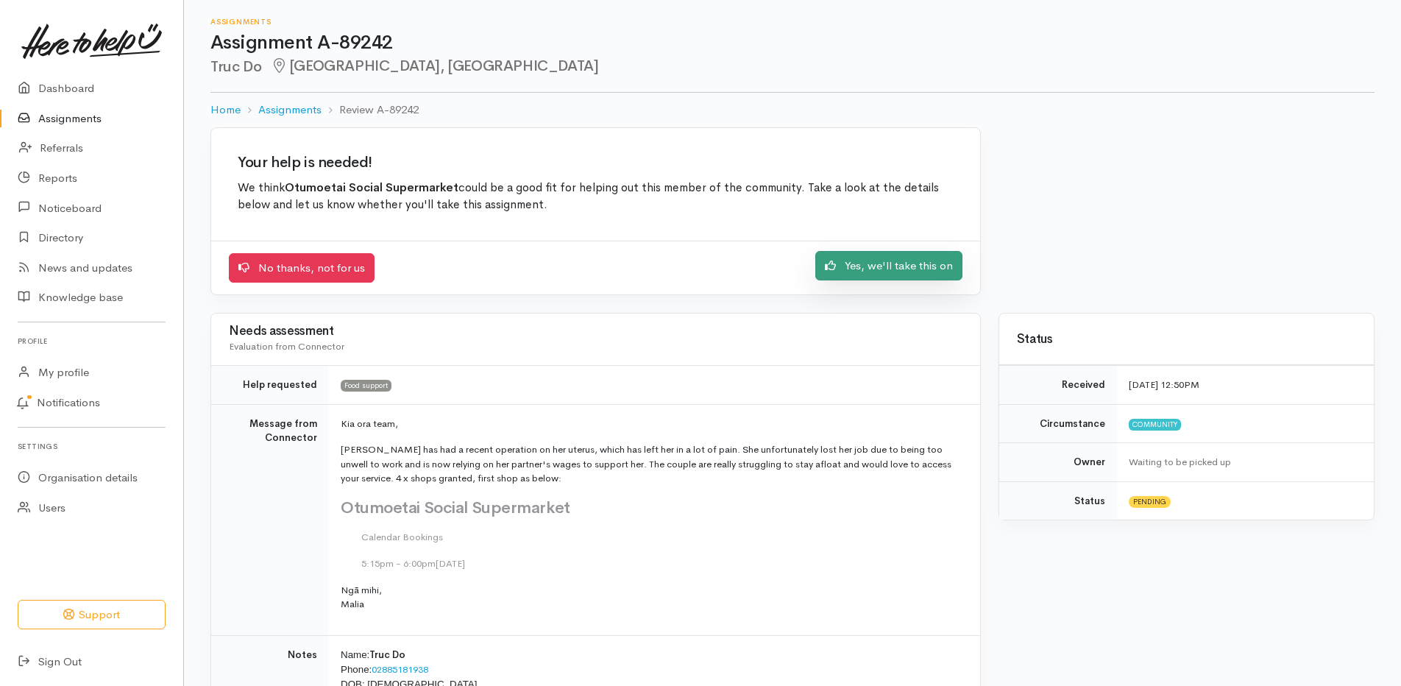
click at [851, 268] on link "Yes, we'll take this on" at bounding box center [888, 266] width 147 height 30
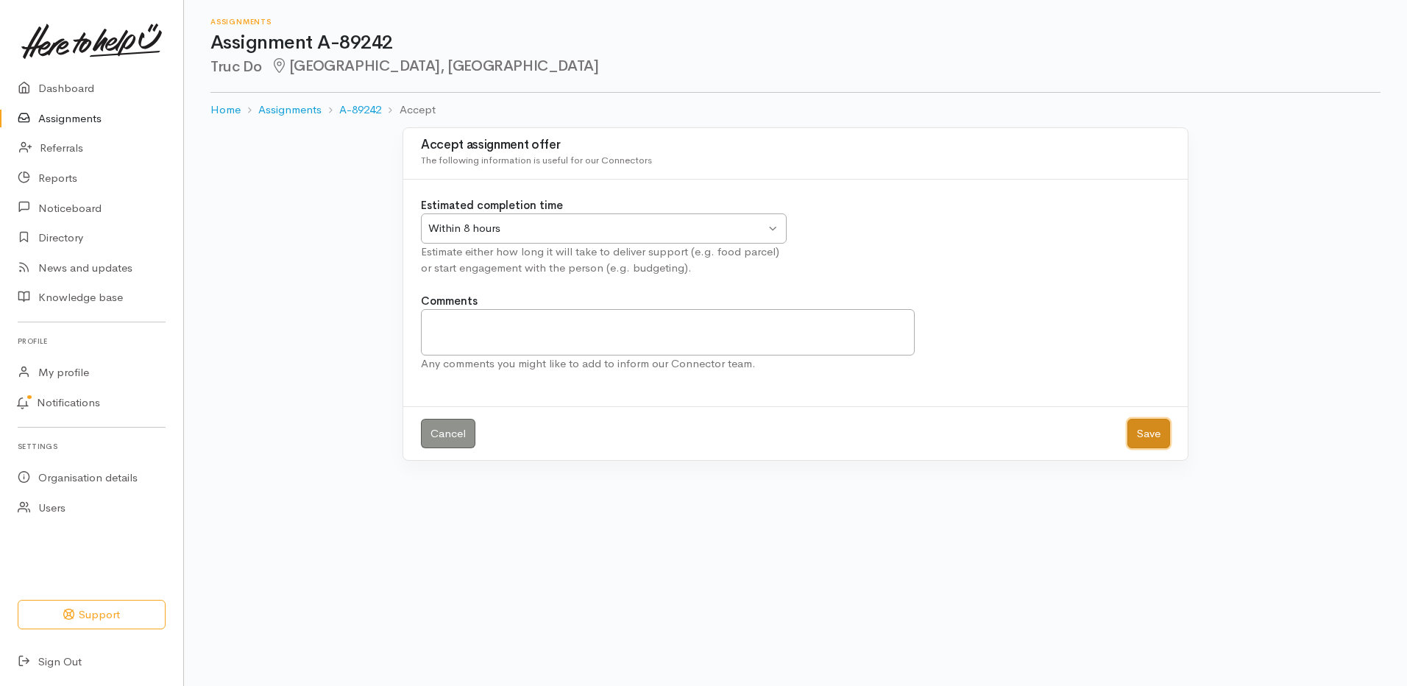
drag, startPoint x: 1162, startPoint y: 437, endPoint x: 1150, endPoint y: 422, distance: 19.9
click at [1161, 437] on button "Save" at bounding box center [1148, 434] width 43 height 30
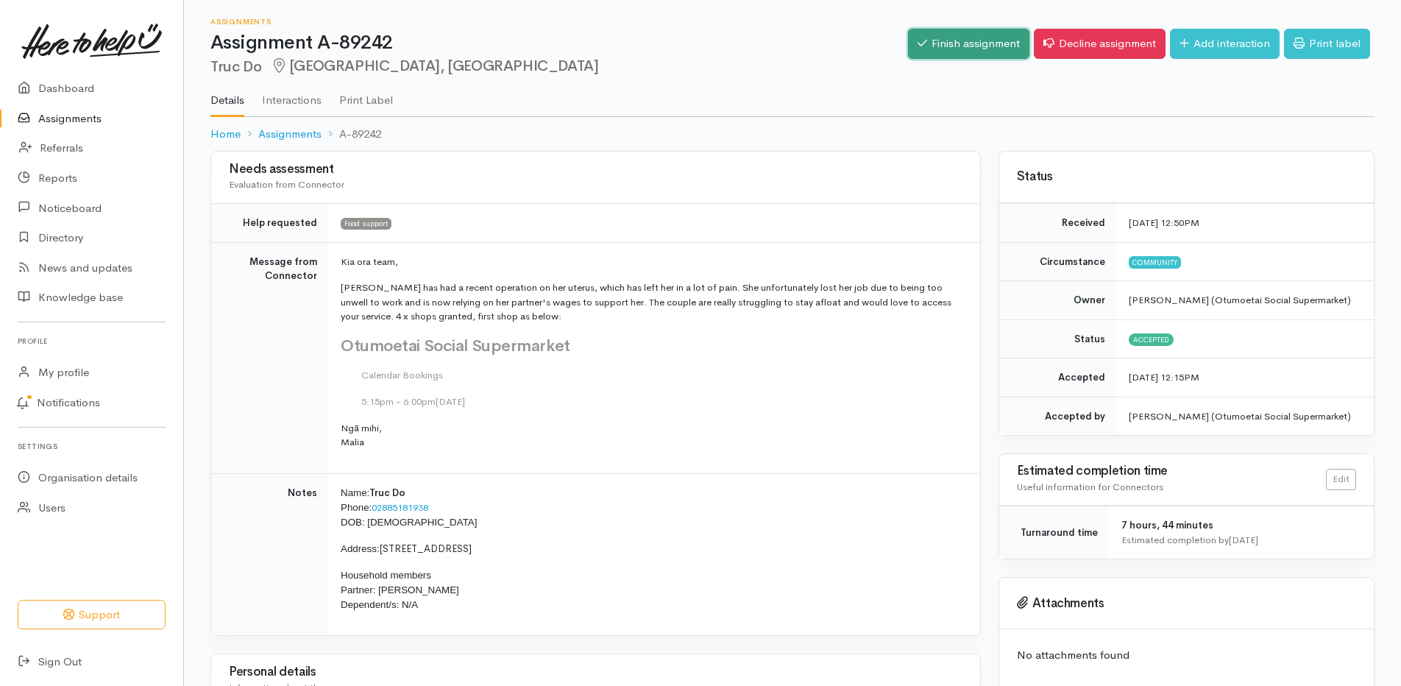
click at [973, 53] on link "Finish assignment" at bounding box center [968, 44] width 121 height 30
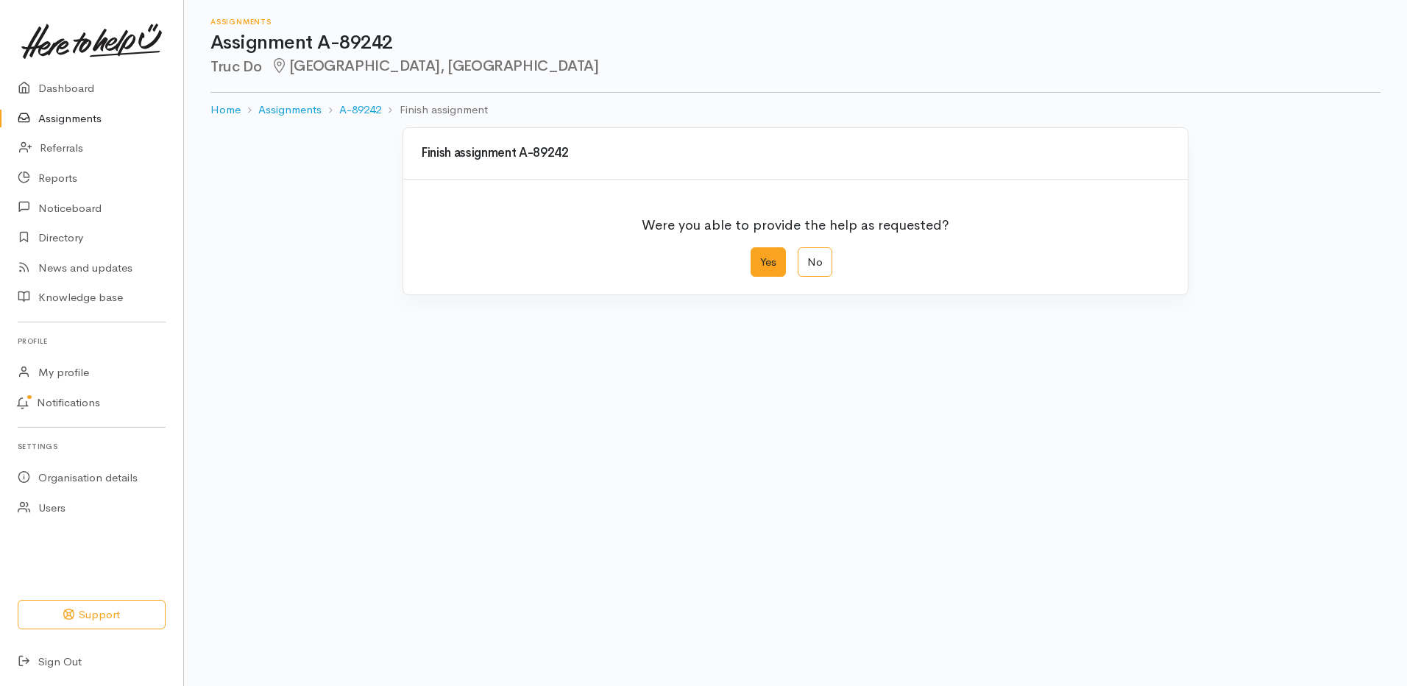
click at [768, 261] on label "Yes" at bounding box center [768, 262] width 35 height 30
click at [760, 257] on input "Yes" at bounding box center [756, 252] width 10 height 10
radio input "true"
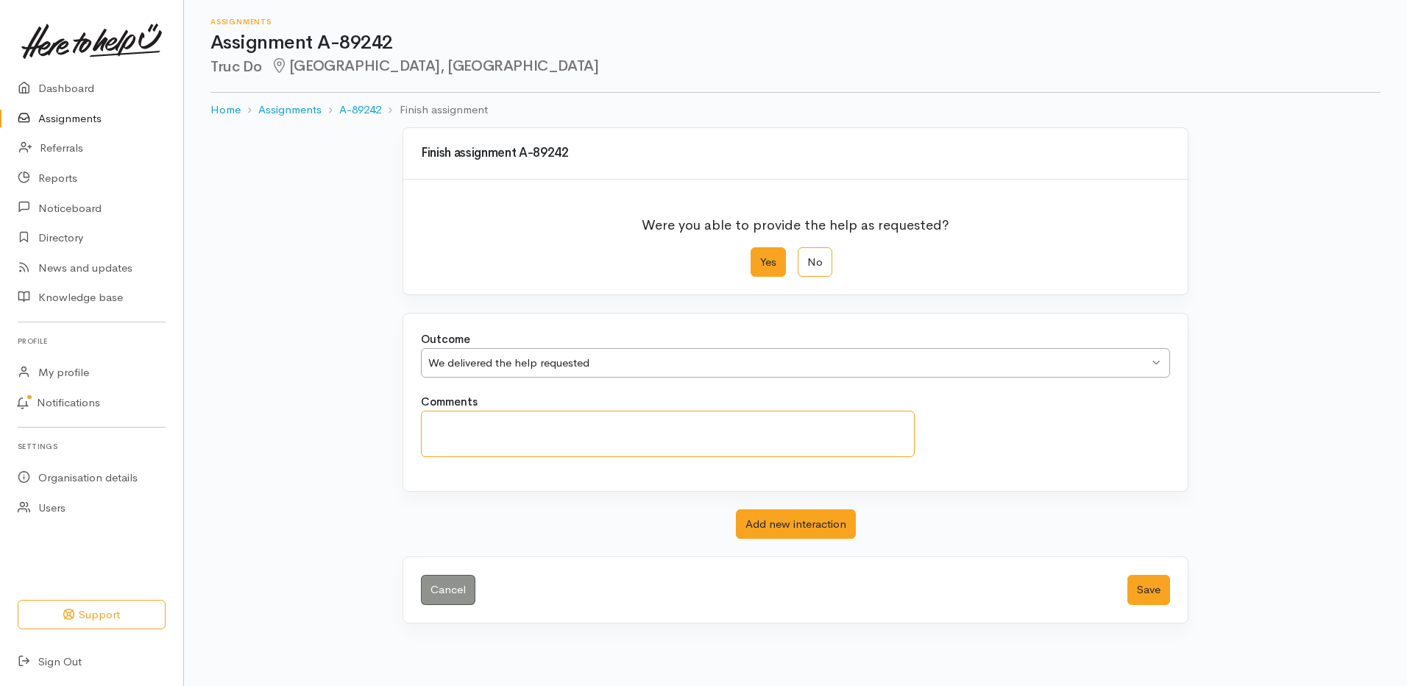
click at [607, 431] on textarea "Comments" at bounding box center [668, 434] width 494 height 46
paste textarea "attended"
type textarea "attended"
click at [1161, 592] on button "Save" at bounding box center [1148, 590] width 43 height 30
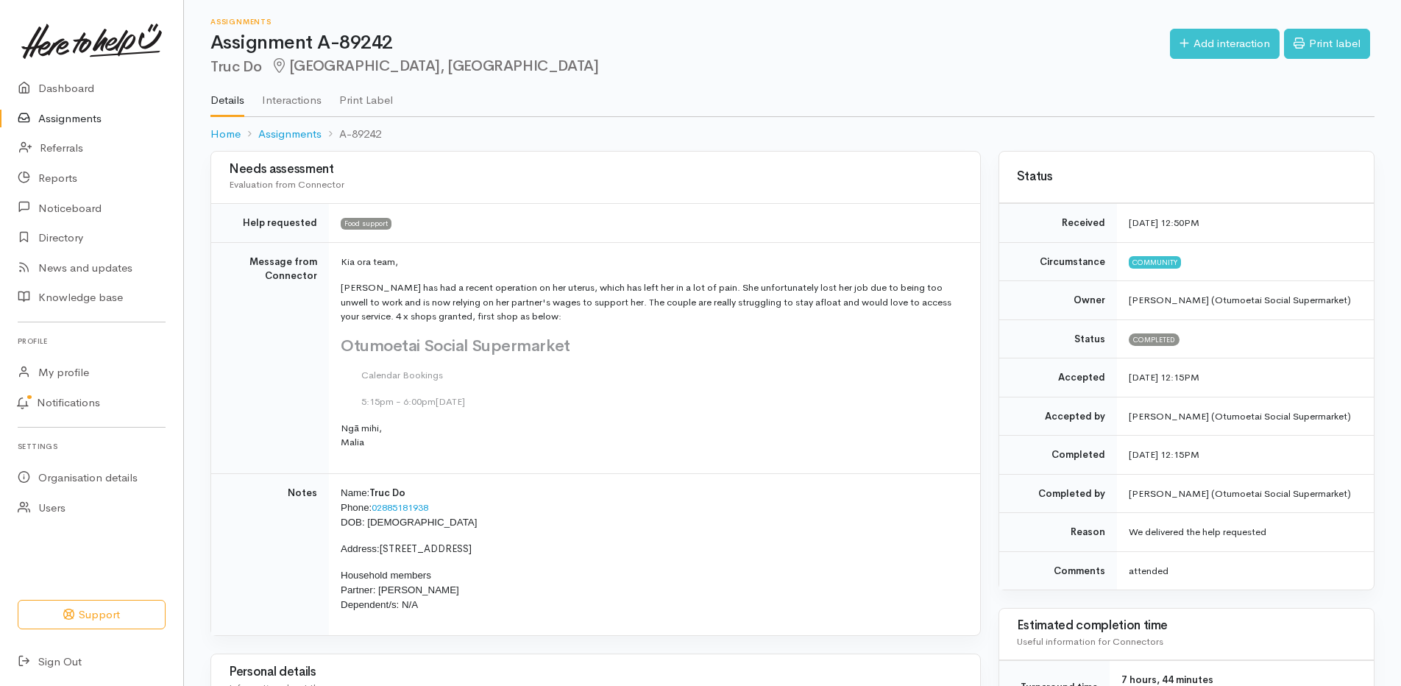
click at [72, 119] on link "Assignments" at bounding box center [91, 119] width 183 height 30
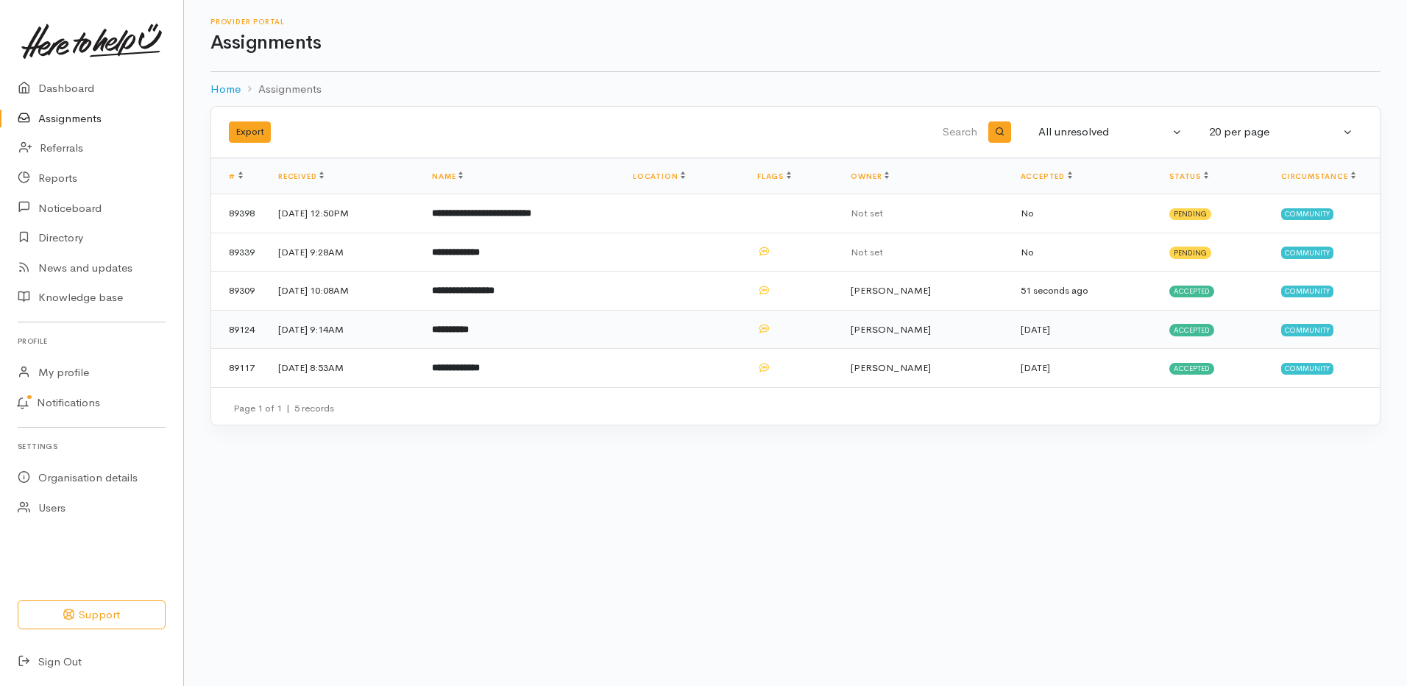
click at [469, 330] on b "**********" at bounding box center [450, 330] width 37 height 10
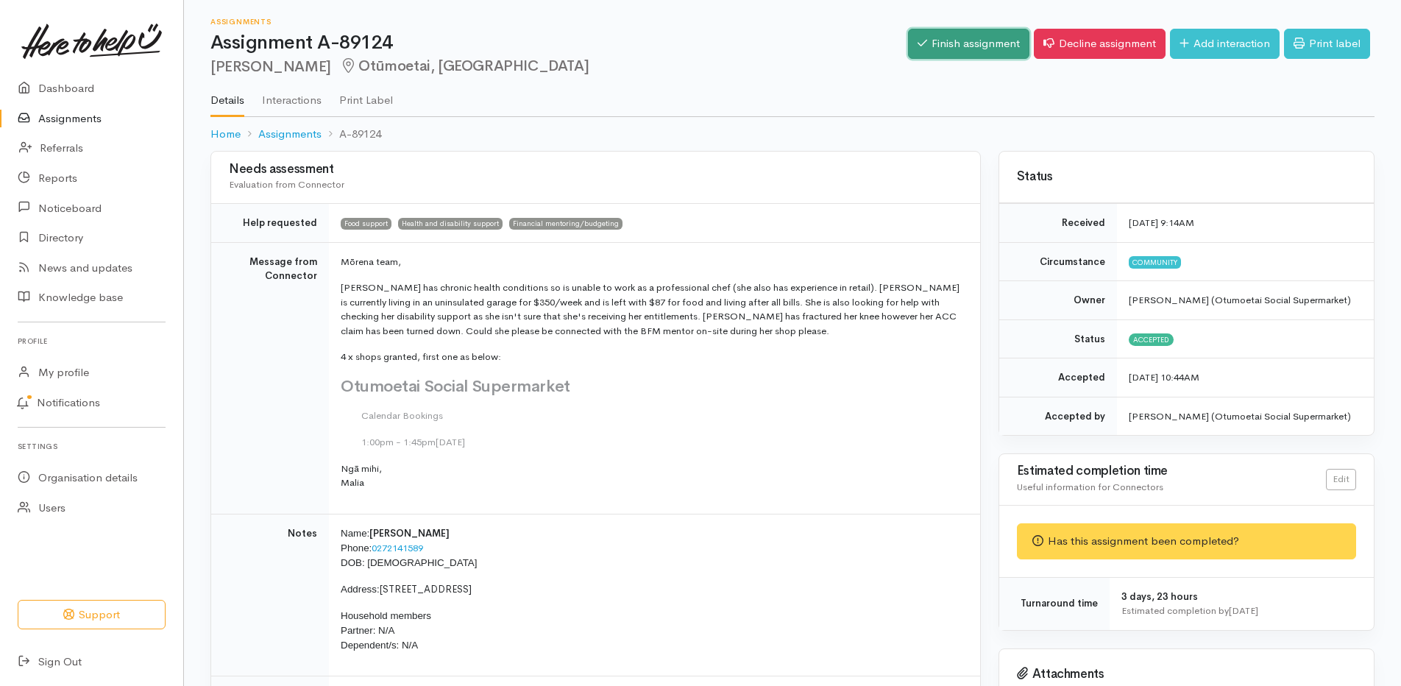
click at [943, 43] on link "Finish assignment" at bounding box center [968, 44] width 121 height 30
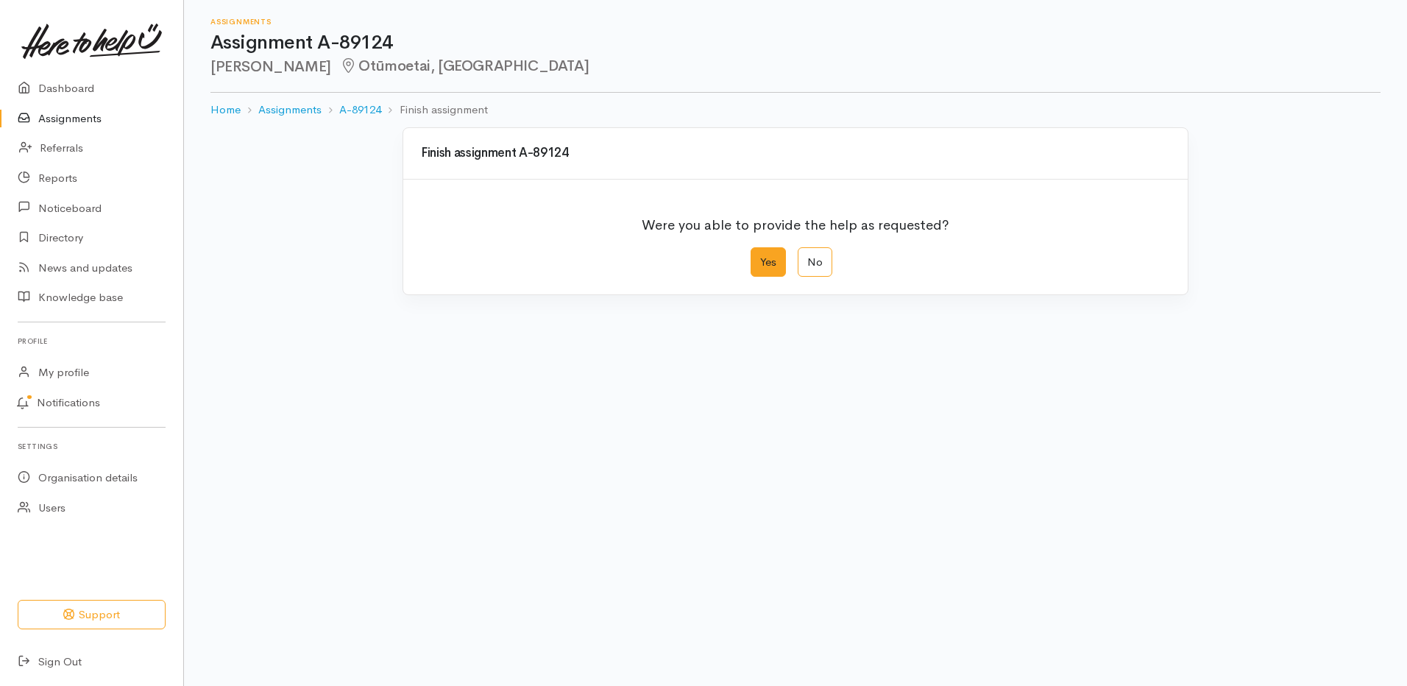
click at [759, 269] on label "Yes" at bounding box center [768, 262] width 35 height 30
click at [759, 257] on input "Yes" at bounding box center [756, 252] width 10 height 10
radio input "true"
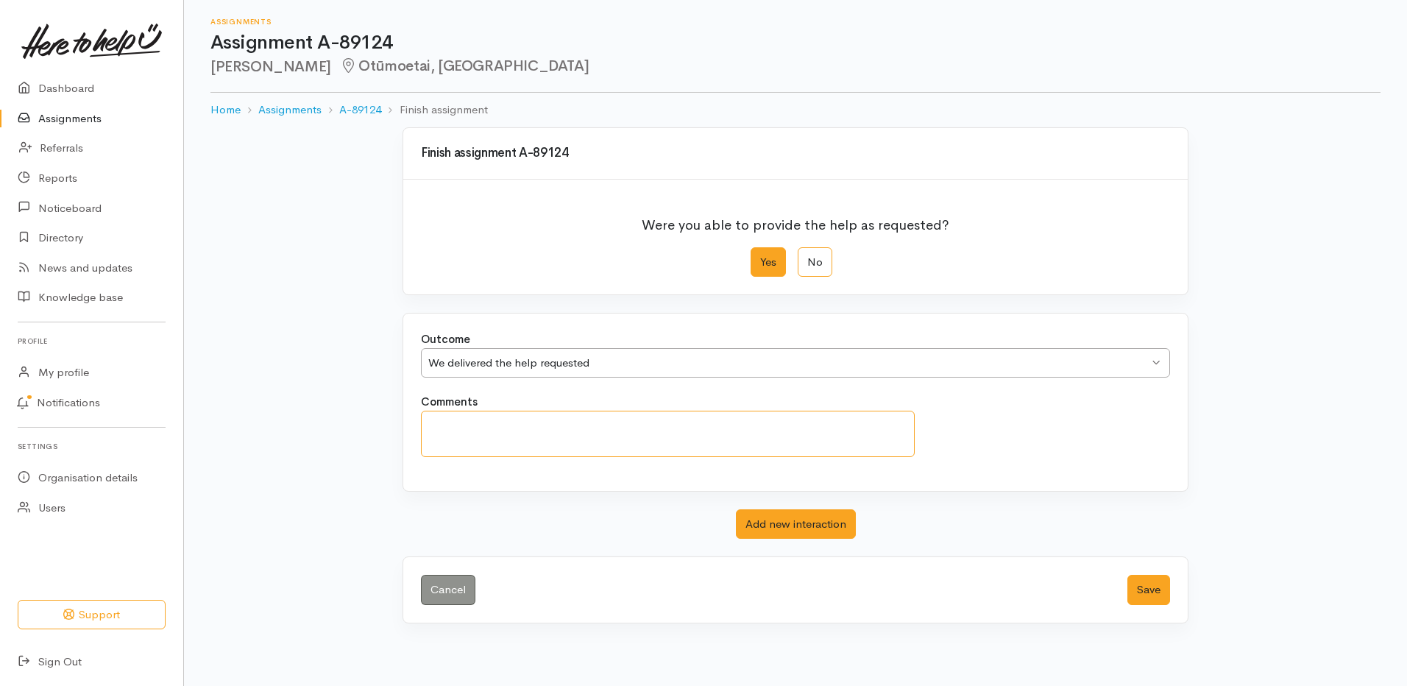
click at [528, 445] on textarea "Comments" at bounding box center [668, 434] width 494 height 46
paste textarea "attended"
type textarea "attended"
click at [1141, 587] on button "Save" at bounding box center [1148, 590] width 43 height 30
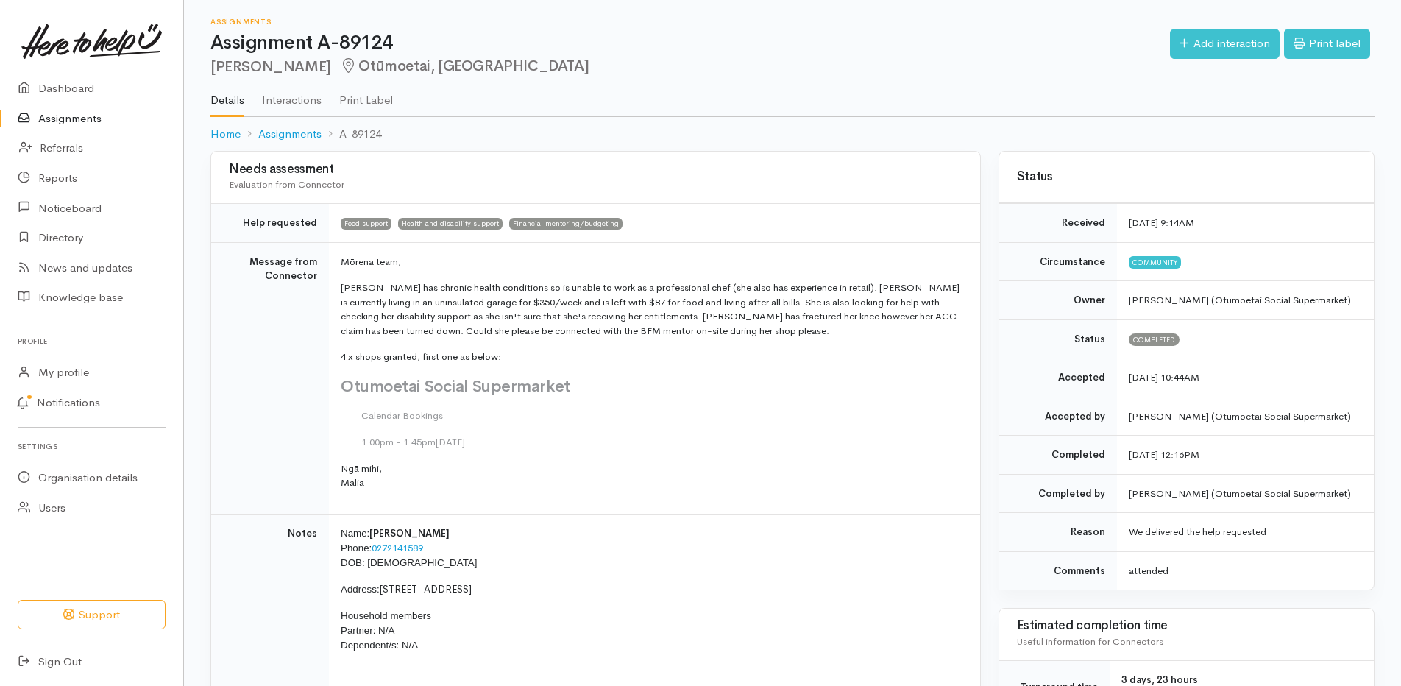
click at [72, 114] on link "Assignments" at bounding box center [91, 119] width 183 height 30
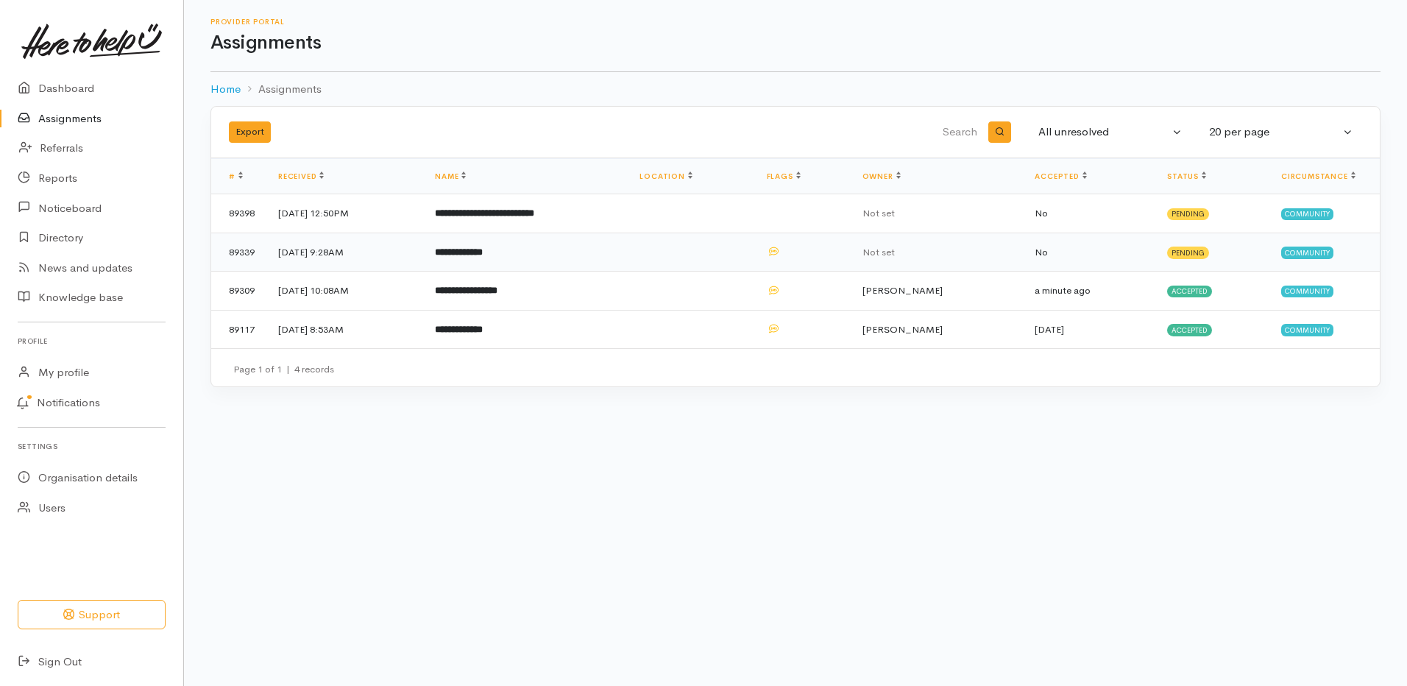
click at [483, 247] on b "**********" at bounding box center [459, 252] width 48 height 10
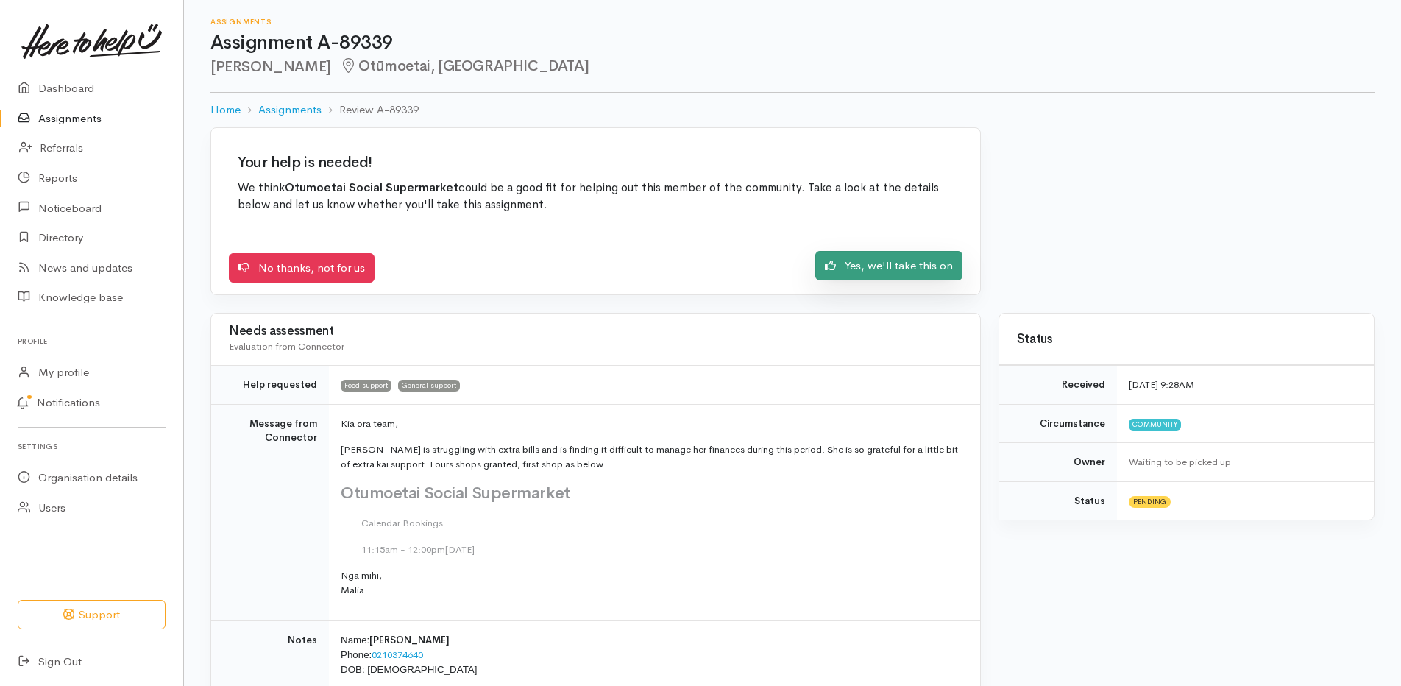
click at [870, 270] on link "Yes, we'll take this on" at bounding box center [888, 266] width 147 height 30
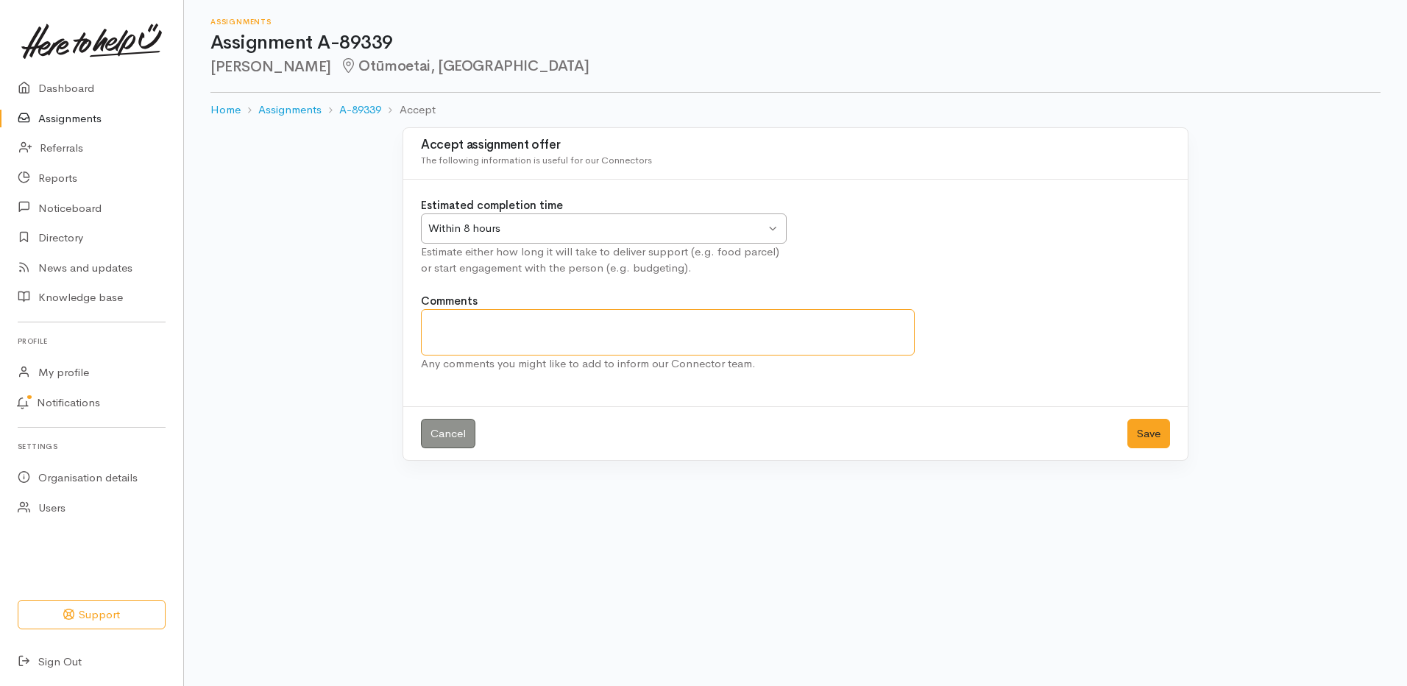
click at [720, 330] on textarea "Comments" at bounding box center [668, 332] width 494 height 46
click at [1140, 441] on button "Save" at bounding box center [1148, 434] width 43 height 30
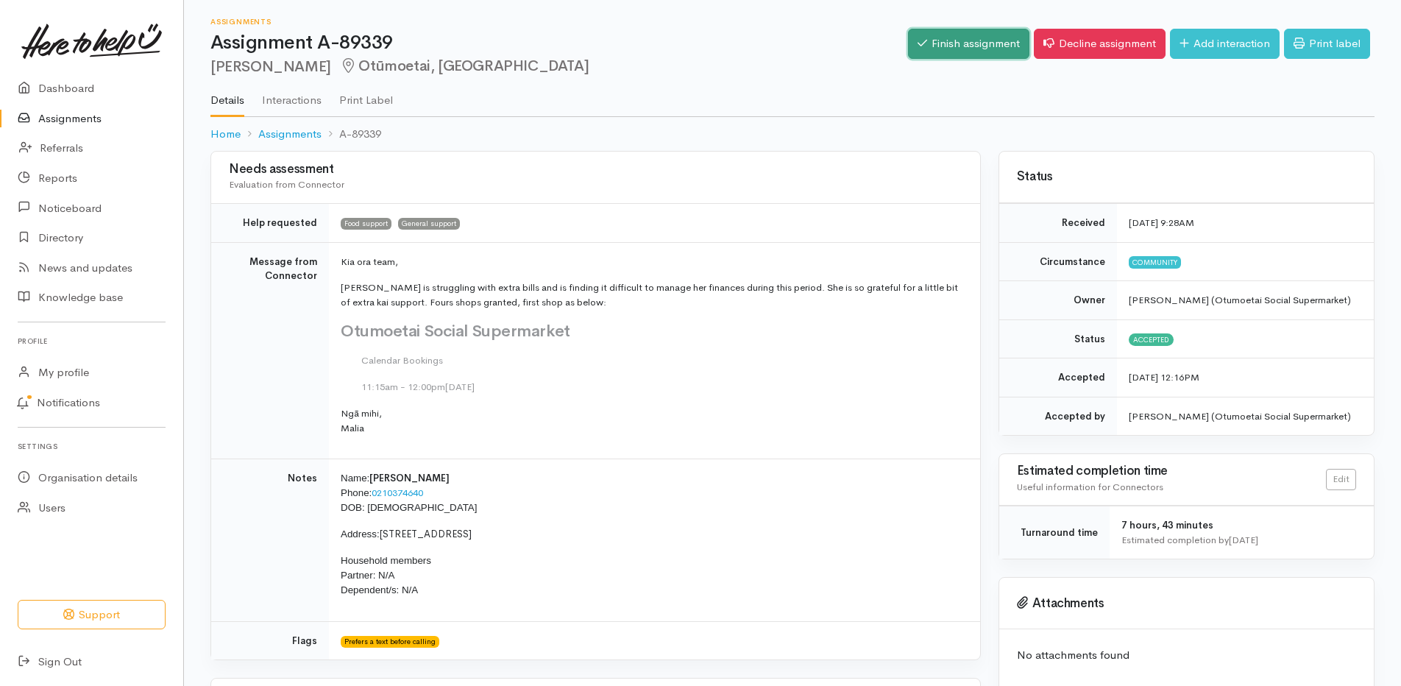
click at [930, 48] on link "Finish assignment" at bounding box center [968, 44] width 121 height 30
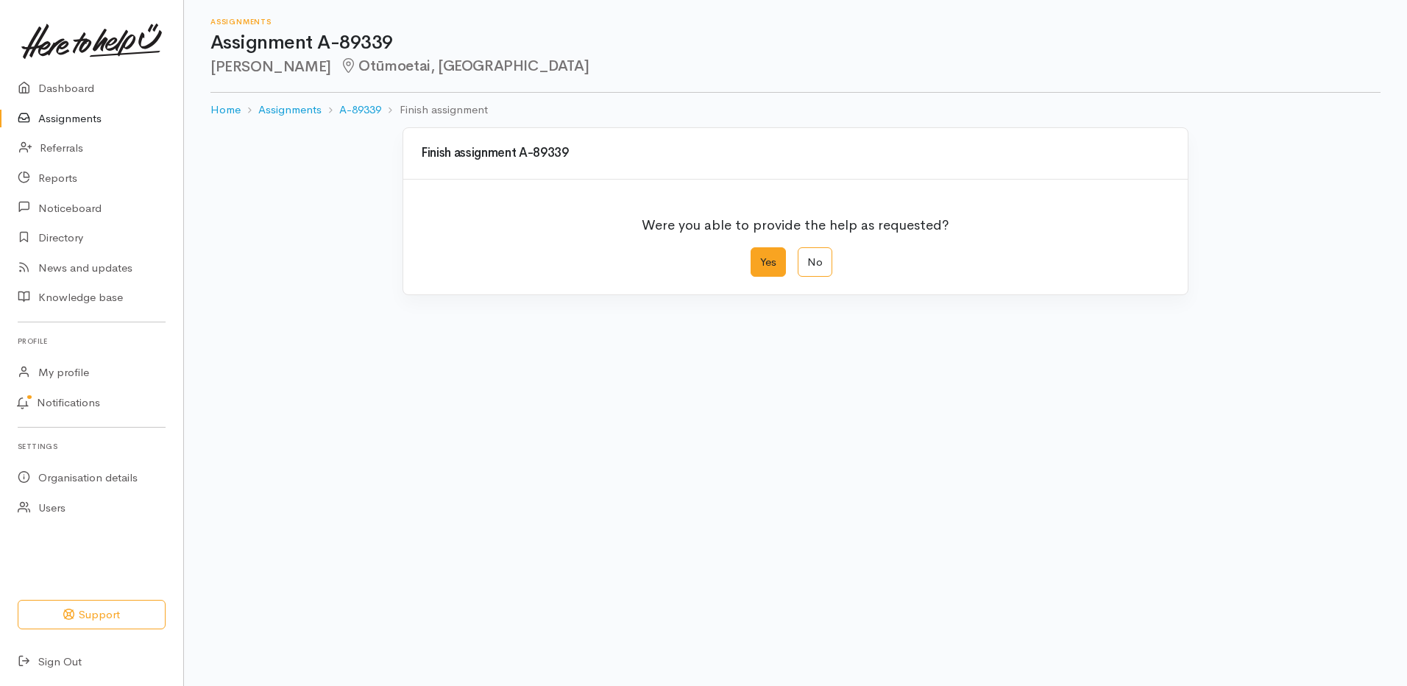
click at [767, 255] on label "Yes" at bounding box center [768, 262] width 35 height 30
click at [760, 255] on input "Yes" at bounding box center [756, 252] width 10 height 10
radio input "true"
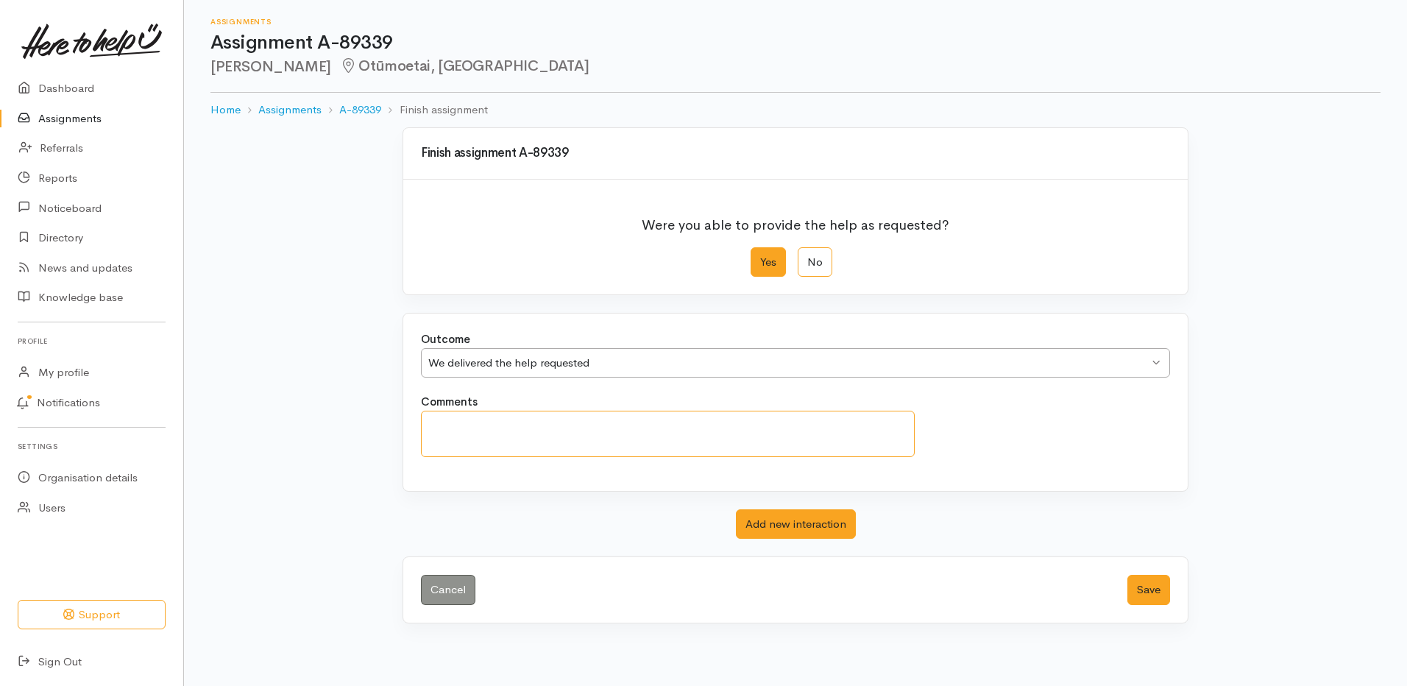
click at [478, 426] on textarea "Comments" at bounding box center [668, 434] width 494 height 46
paste textarea "attended"
type textarea "attended"
click at [1135, 594] on button "Save" at bounding box center [1148, 590] width 43 height 30
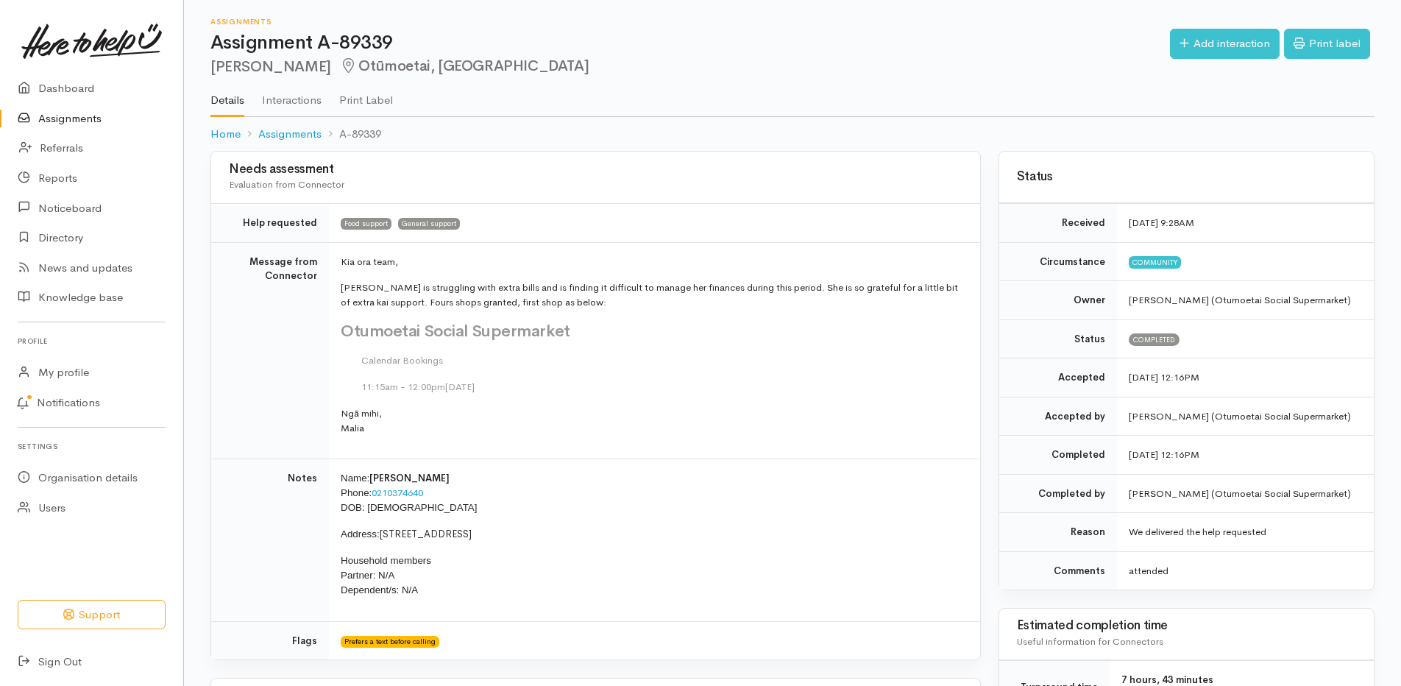
click at [59, 107] on link "Assignments" at bounding box center [91, 119] width 183 height 30
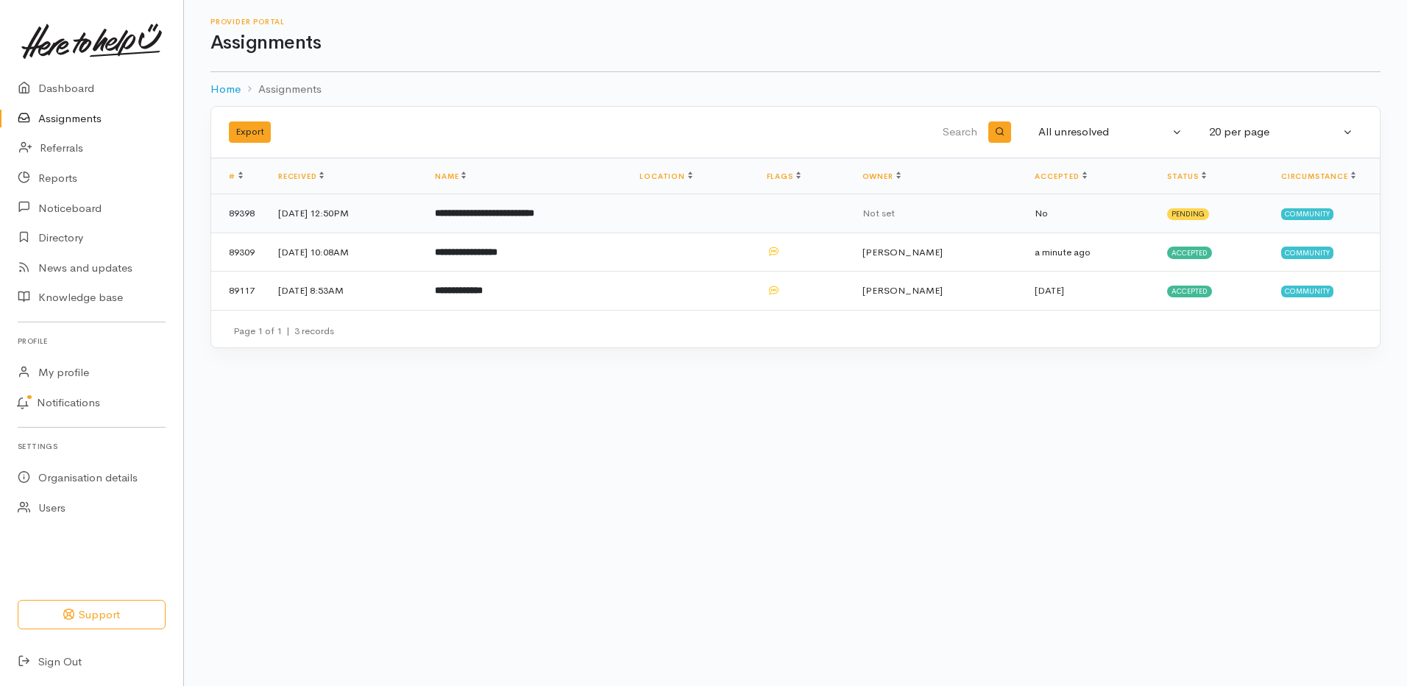
click at [519, 216] on b "**********" at bounding box center [484, 213] width 99 height 10
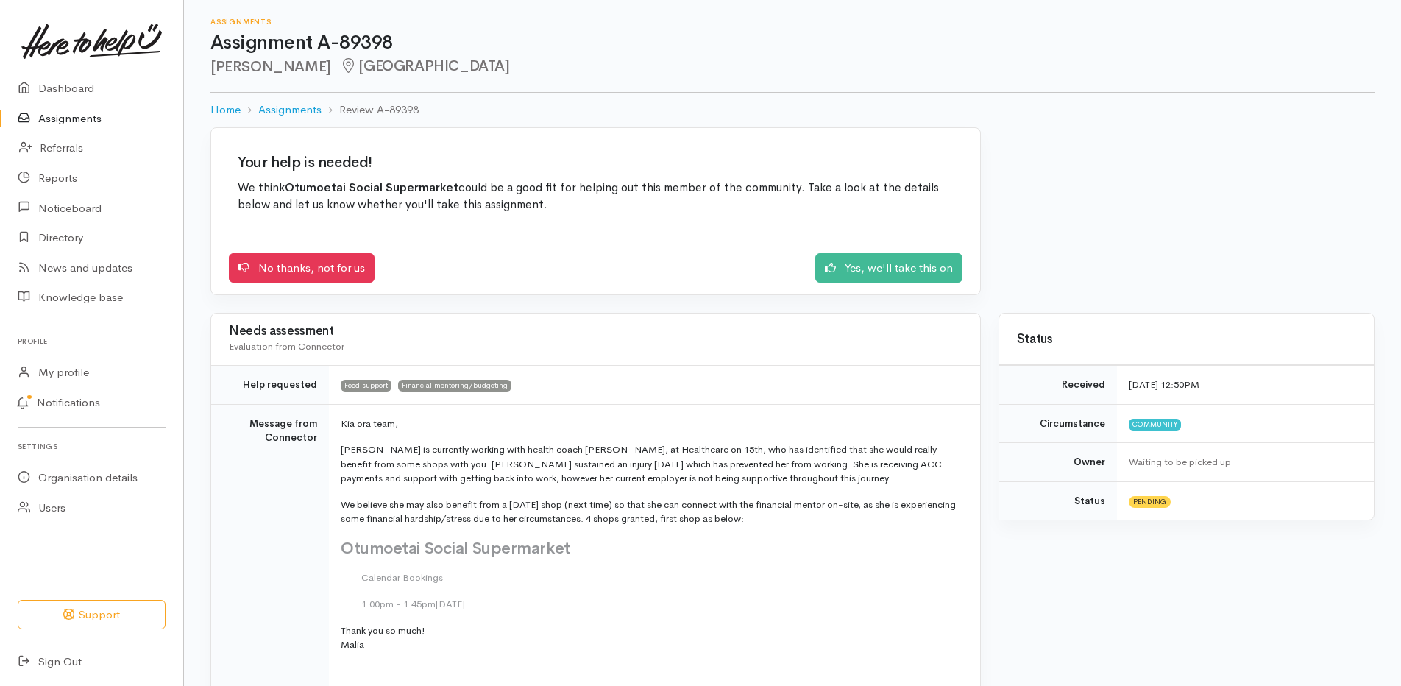
click at [887, 291] on div "No thanks, not for us Yes, we'll take this on" at bounding box center [595, 268] width 769 height 54
click at [885, 281] on div "No thanks, not for us Yes, we'll take this on" at bounding box center [596, 268] width 734 height 30
click at [878, 266] on link "Yes, we'll take this on" at bounding box center [888, 266] width 147 height 30
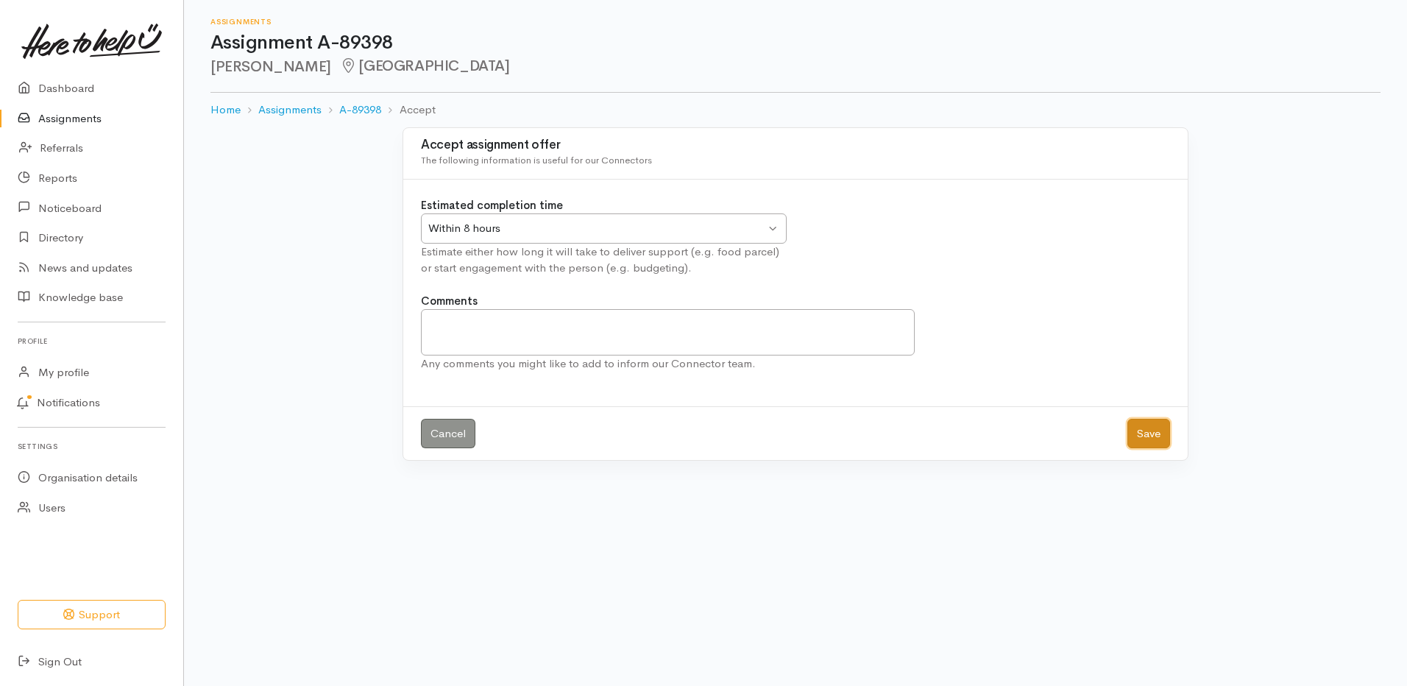
click at [1136, 431] on button "Save" at bounding box center [1148, 434] width 43 height 30
